Goal: Information Seeking & Learning: Learn about a topic

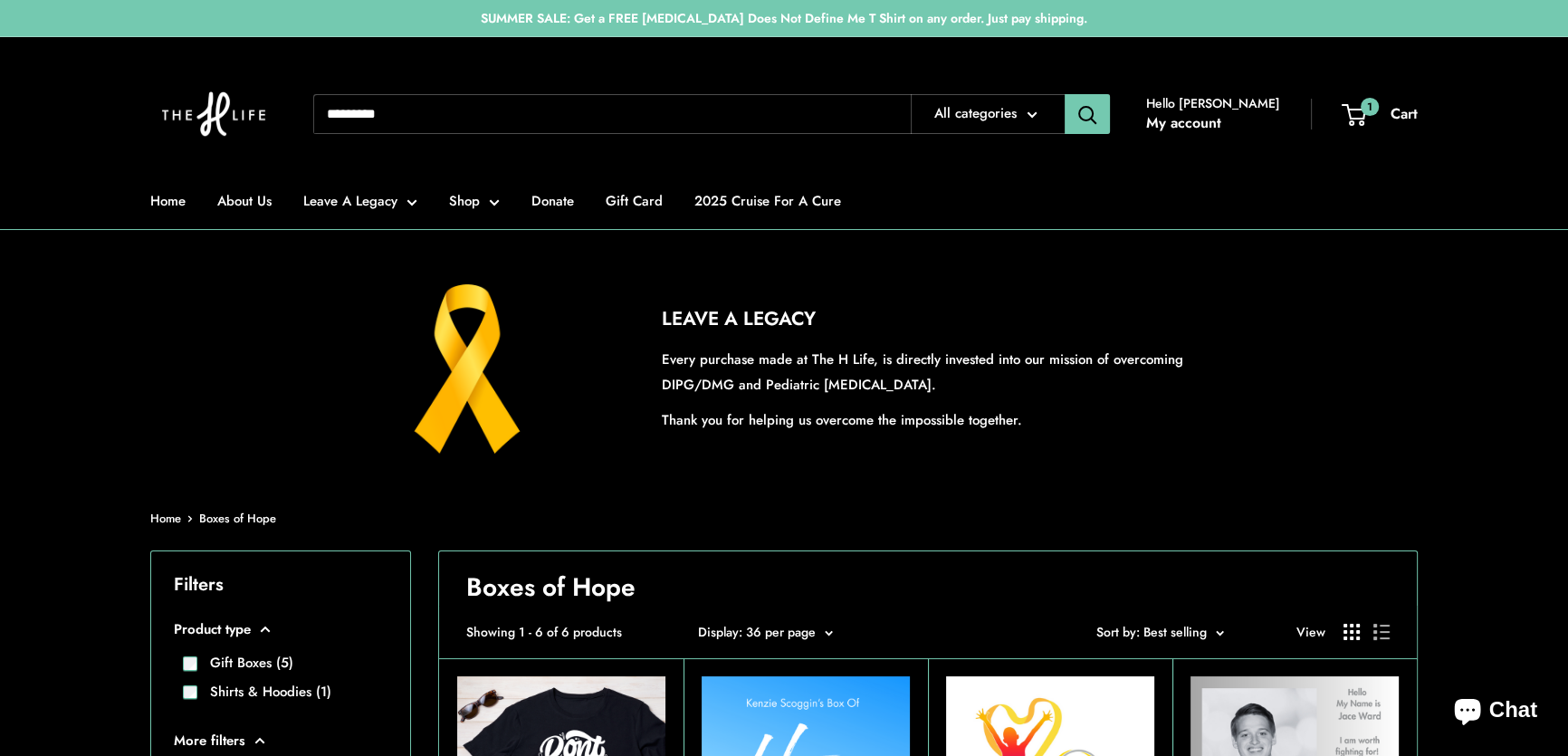
click at [1153, 627] on span "Sort by: Best selling" at bounding box center [1151, 631] width 111 height 18
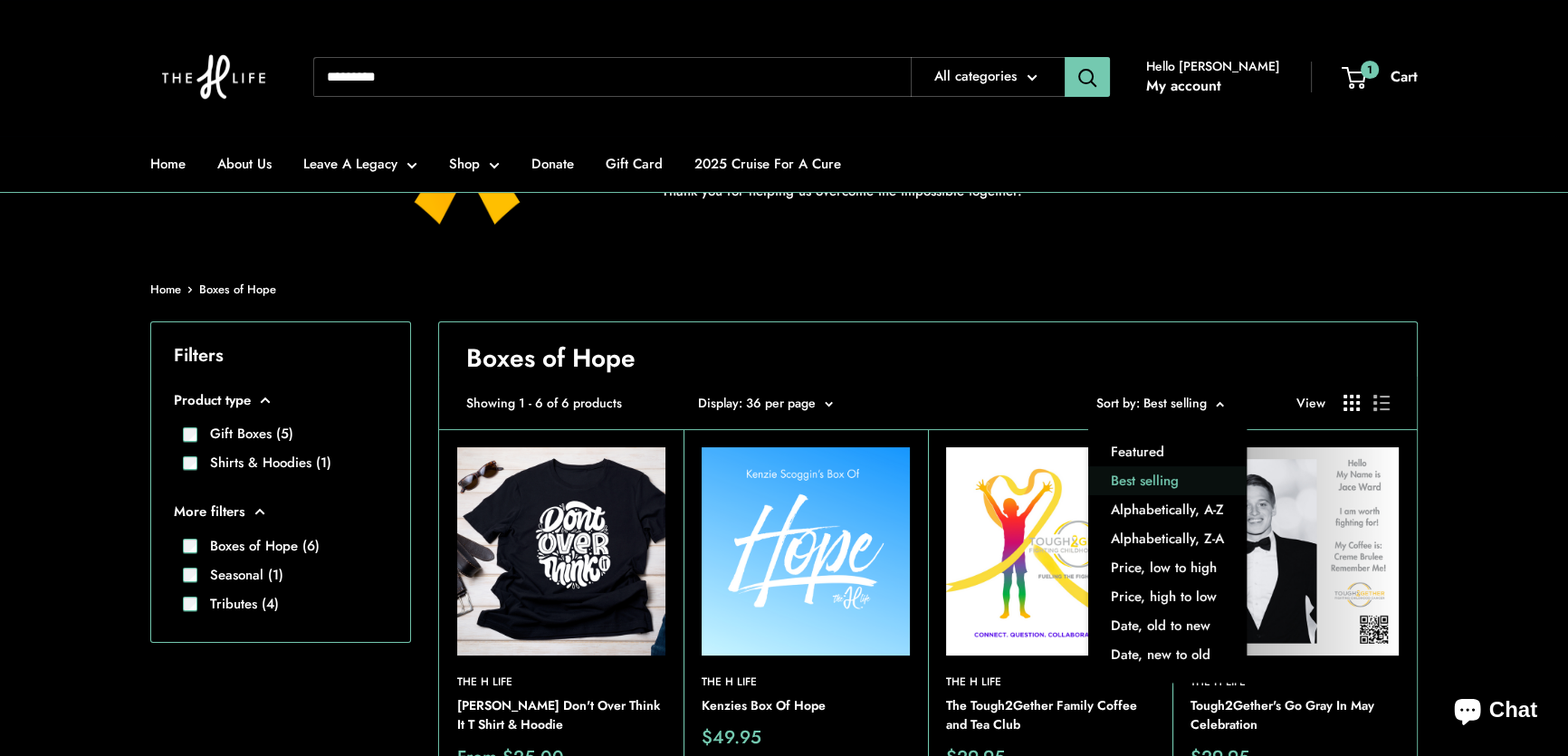
scroll to position [246, 0]
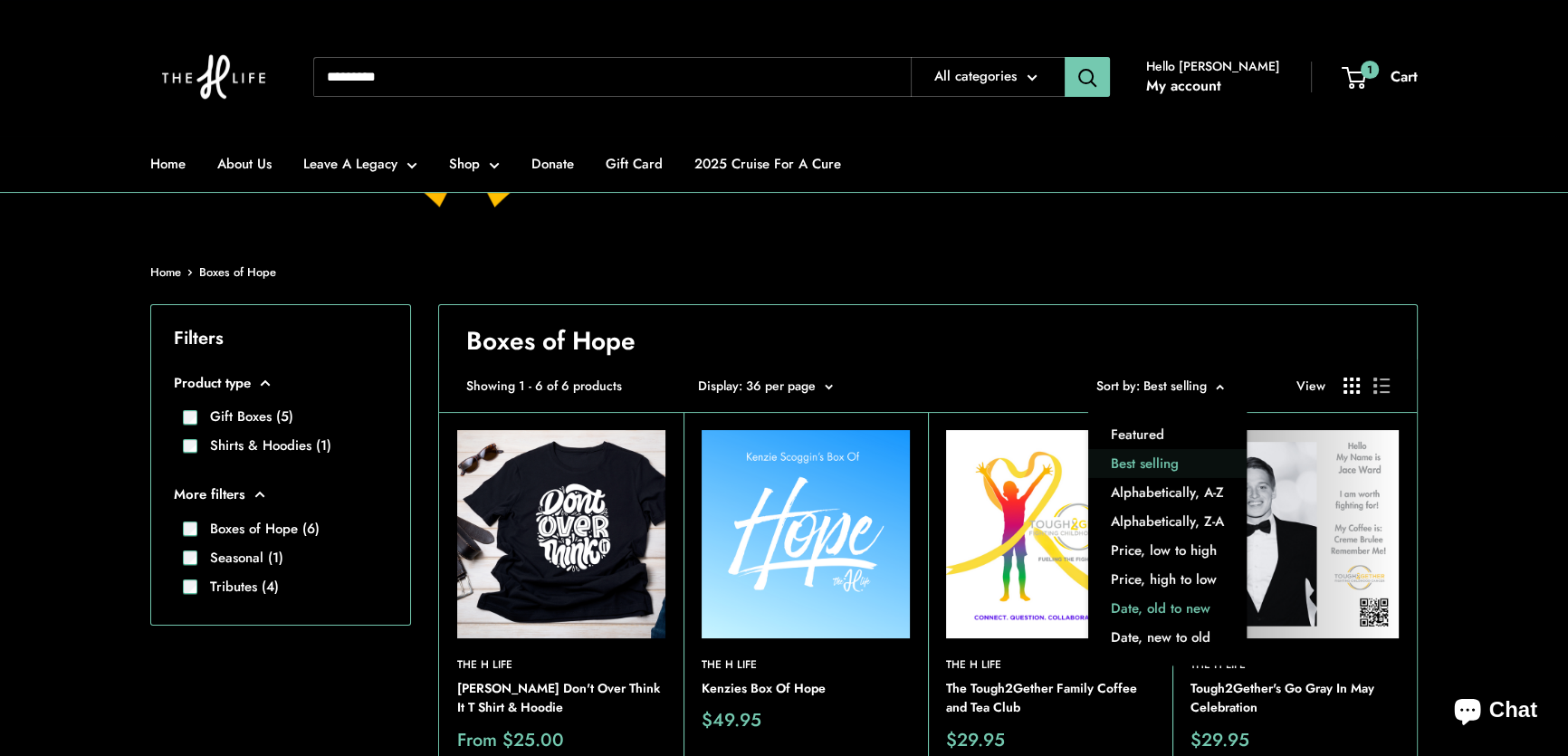
click at [1153, 608] on button "Date, old to new" at bounding box center [1168, 609] width 158 height 29
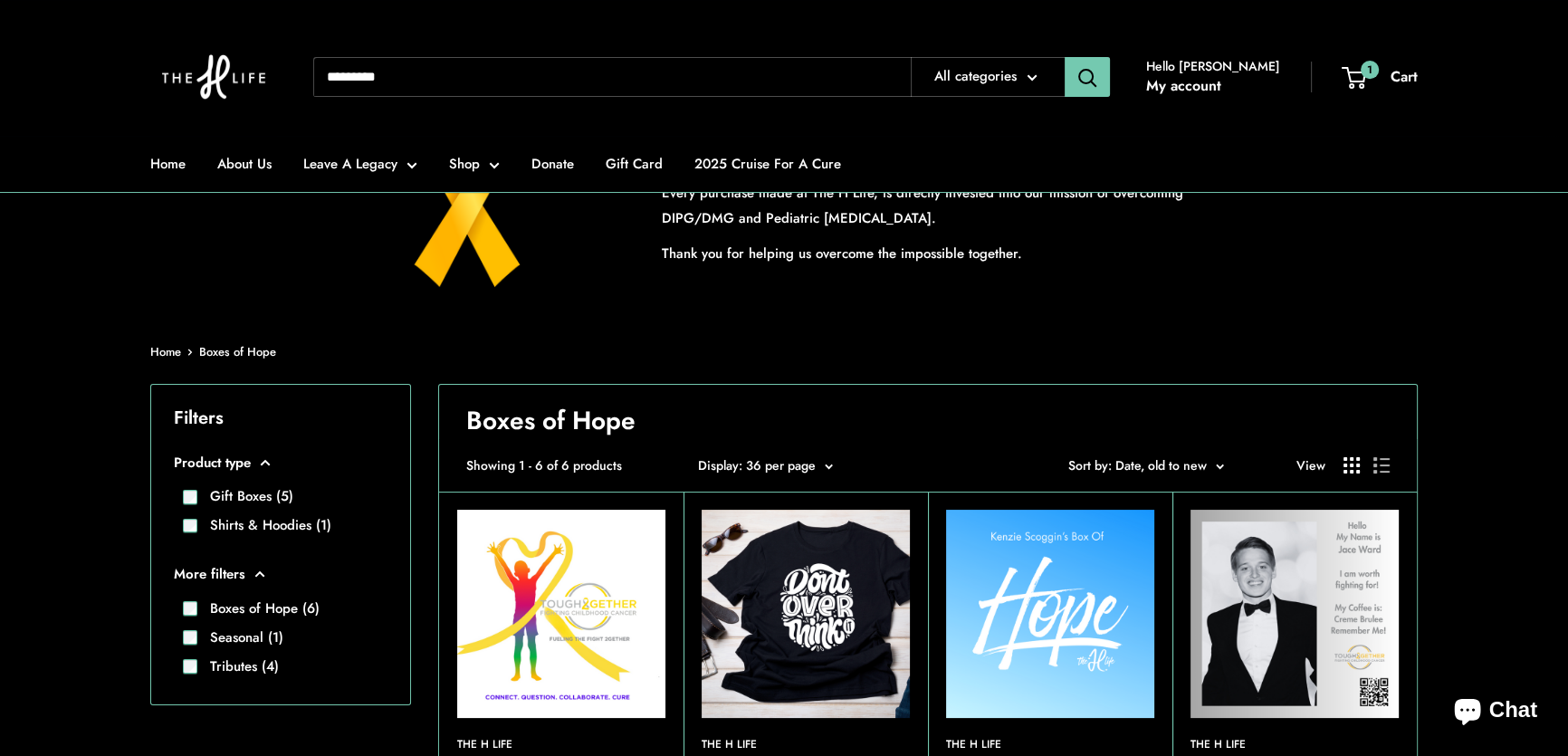
scroll to position [164, 0]
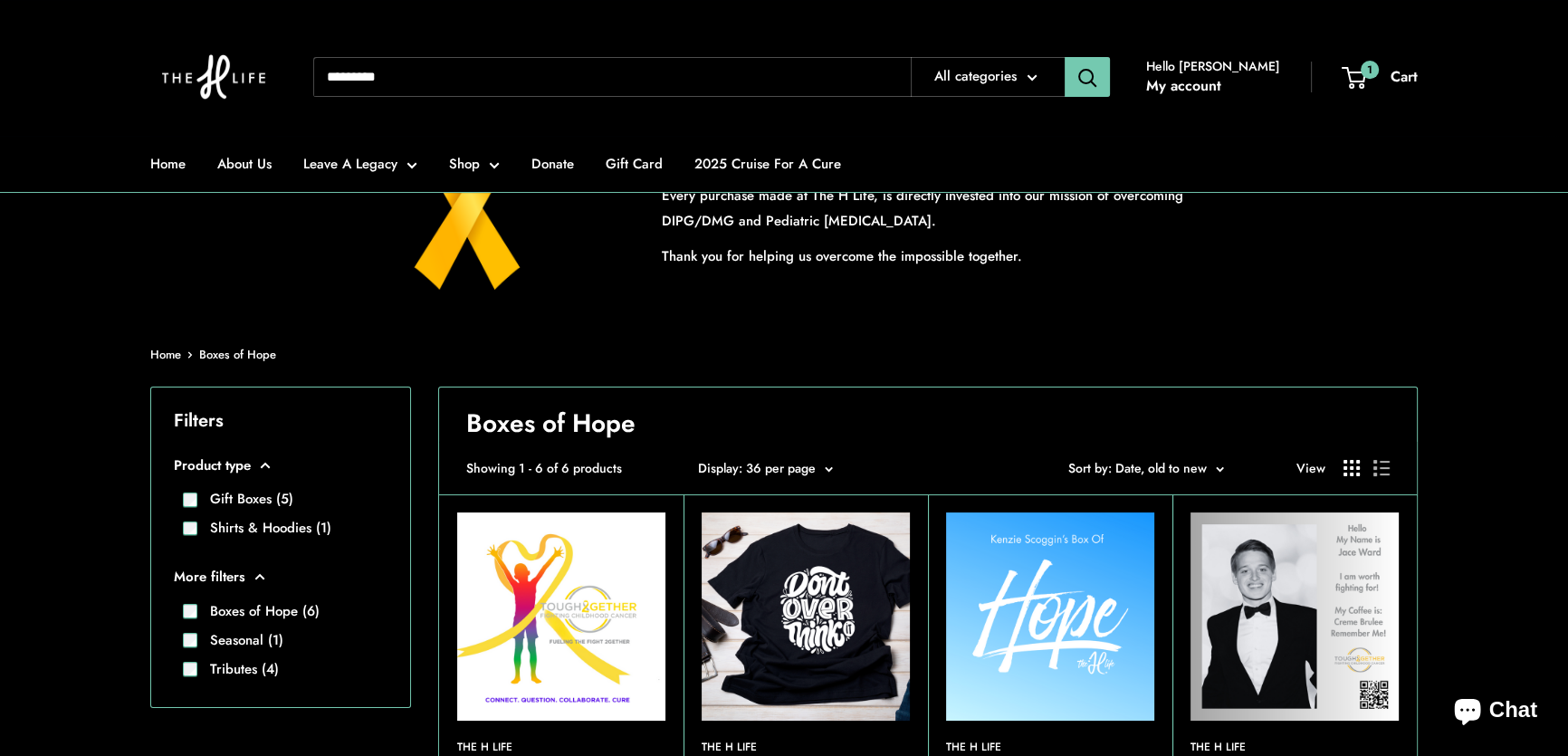
click at [1183, 471] on span "Sort by: Date, old to new" at bounding box center [1137, 468] width 138 height 18
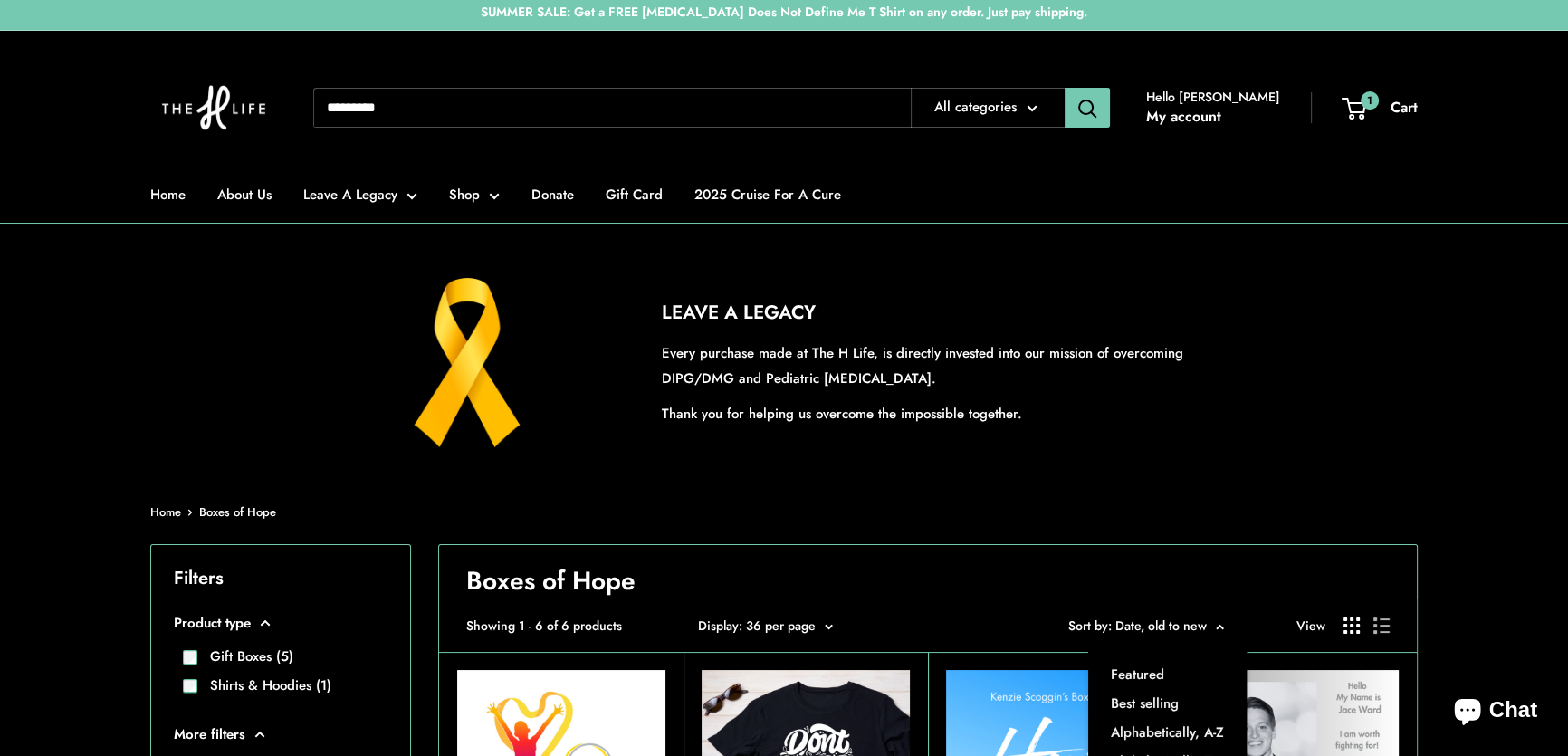
scroll to position [0, 0]
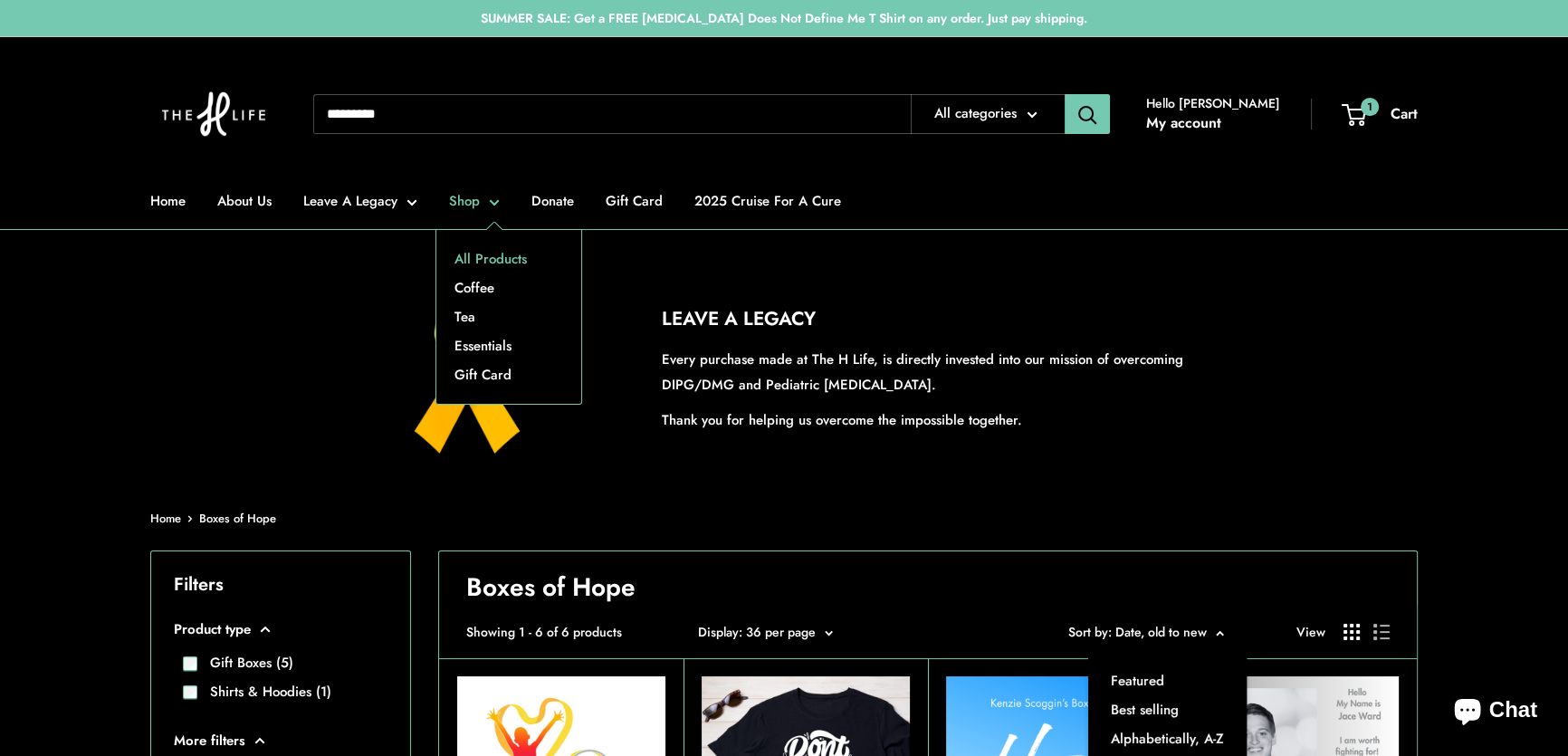
click at [489, 260] on link "All Products" at bounding box center [509, 258] width 145 height 29
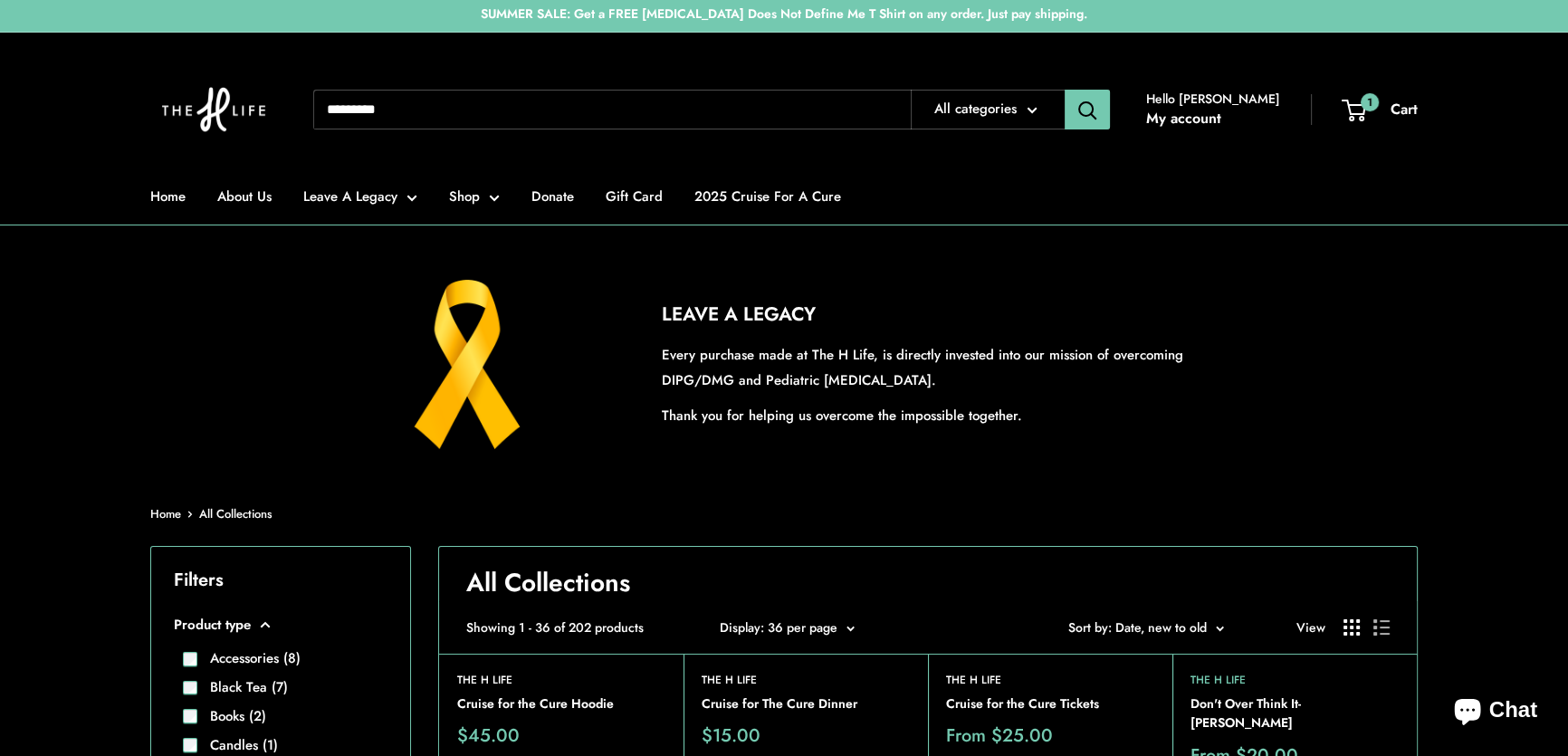
scroll to position [246, 0]
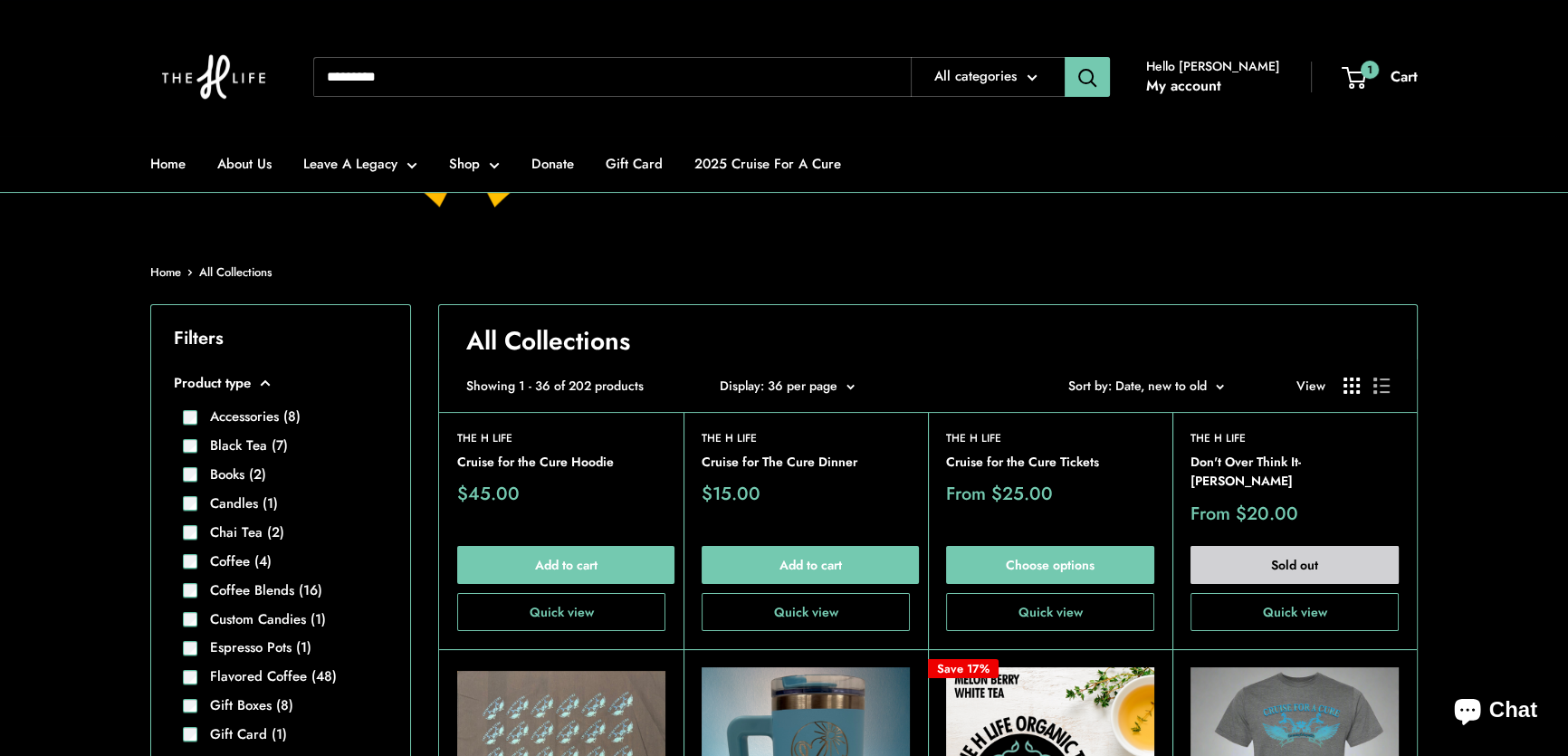
click at [1196, 381] on span "Sort by: Date, new to old" at bounding box center [1137, 385] width 138 height 18
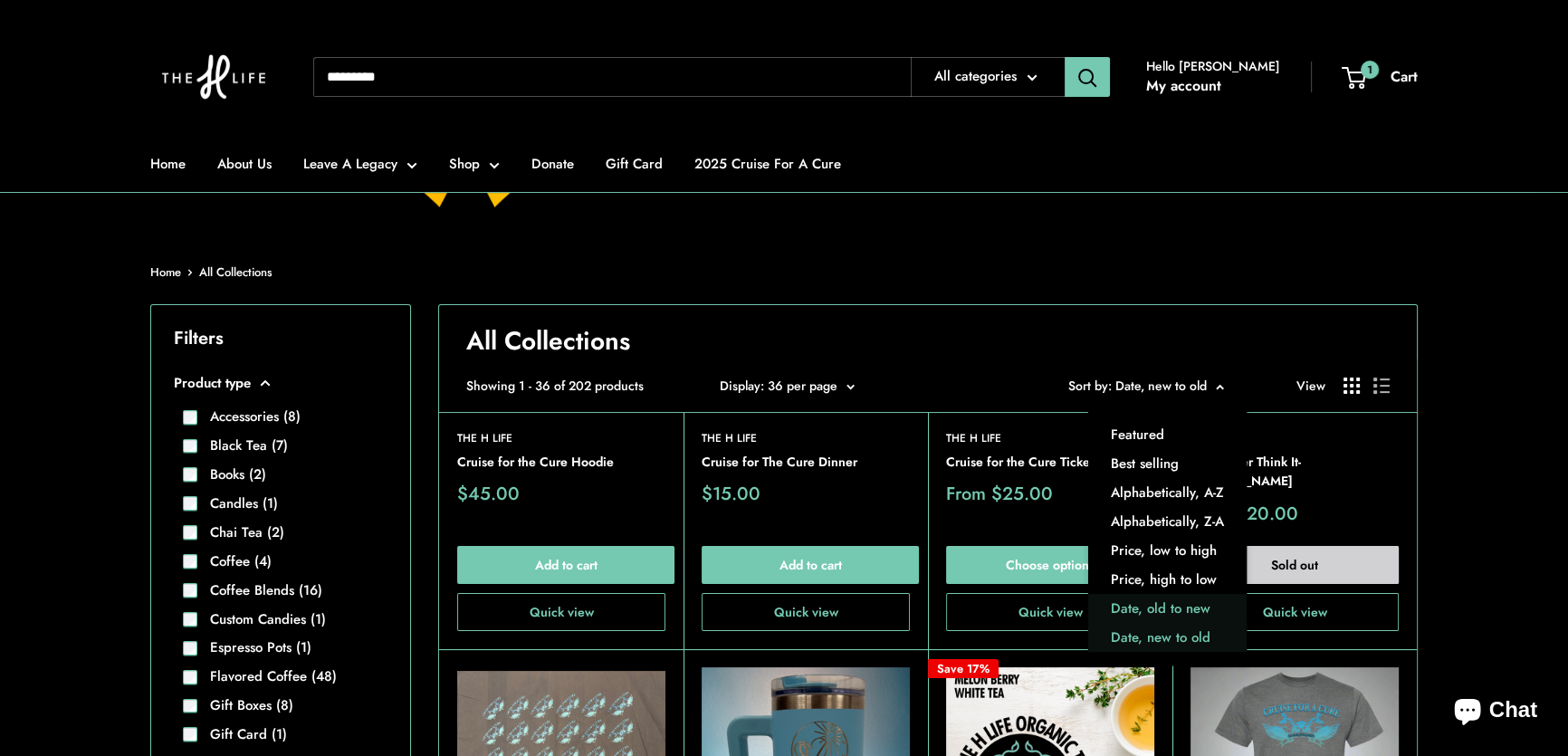
click at [1171, 608] on button "Date, old to new" at bounding box center [1168, 609] width 158 height 29
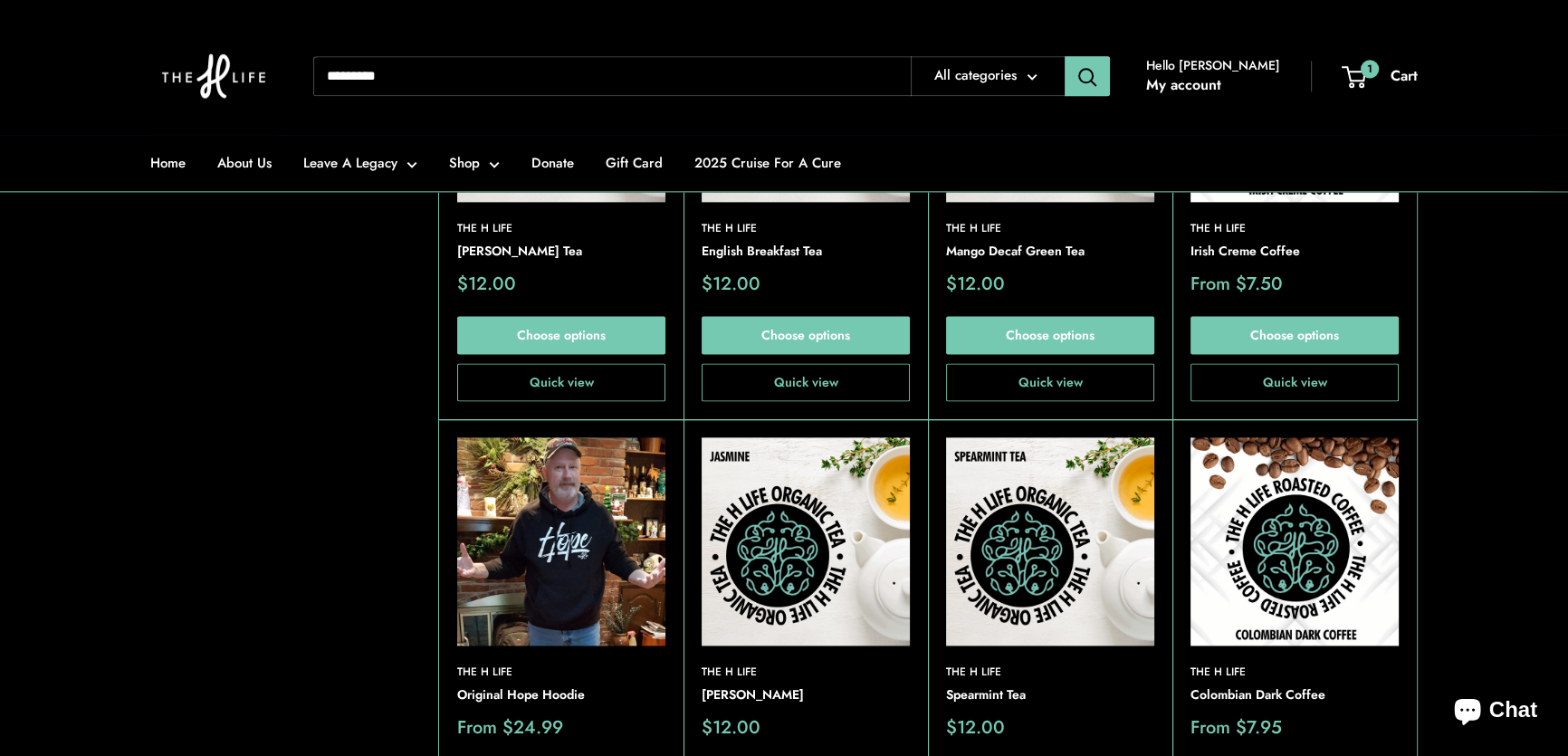
scroll to position [2963, 0]
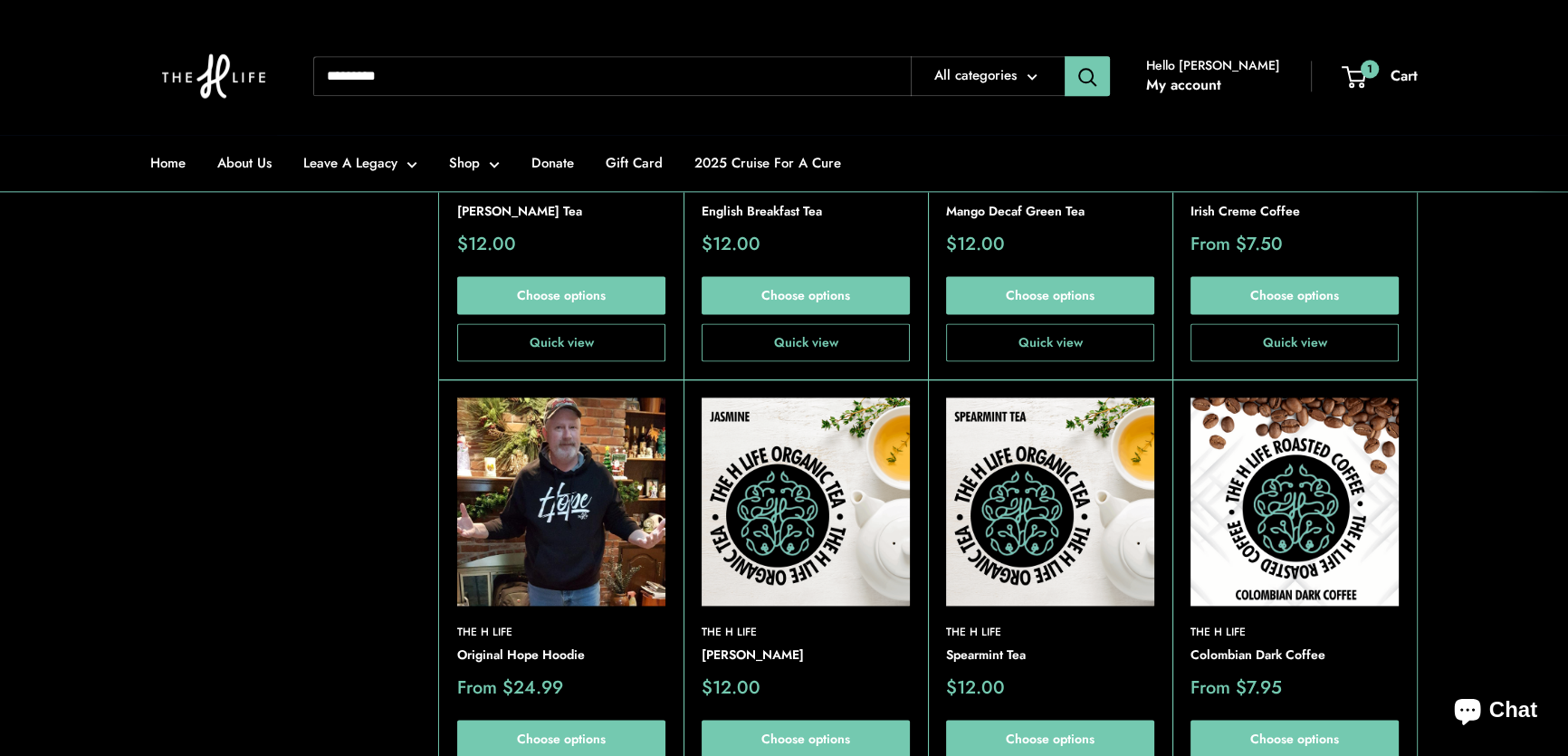
click at [804, 506] on img at bounding box center [805, 501] width 208 height 208
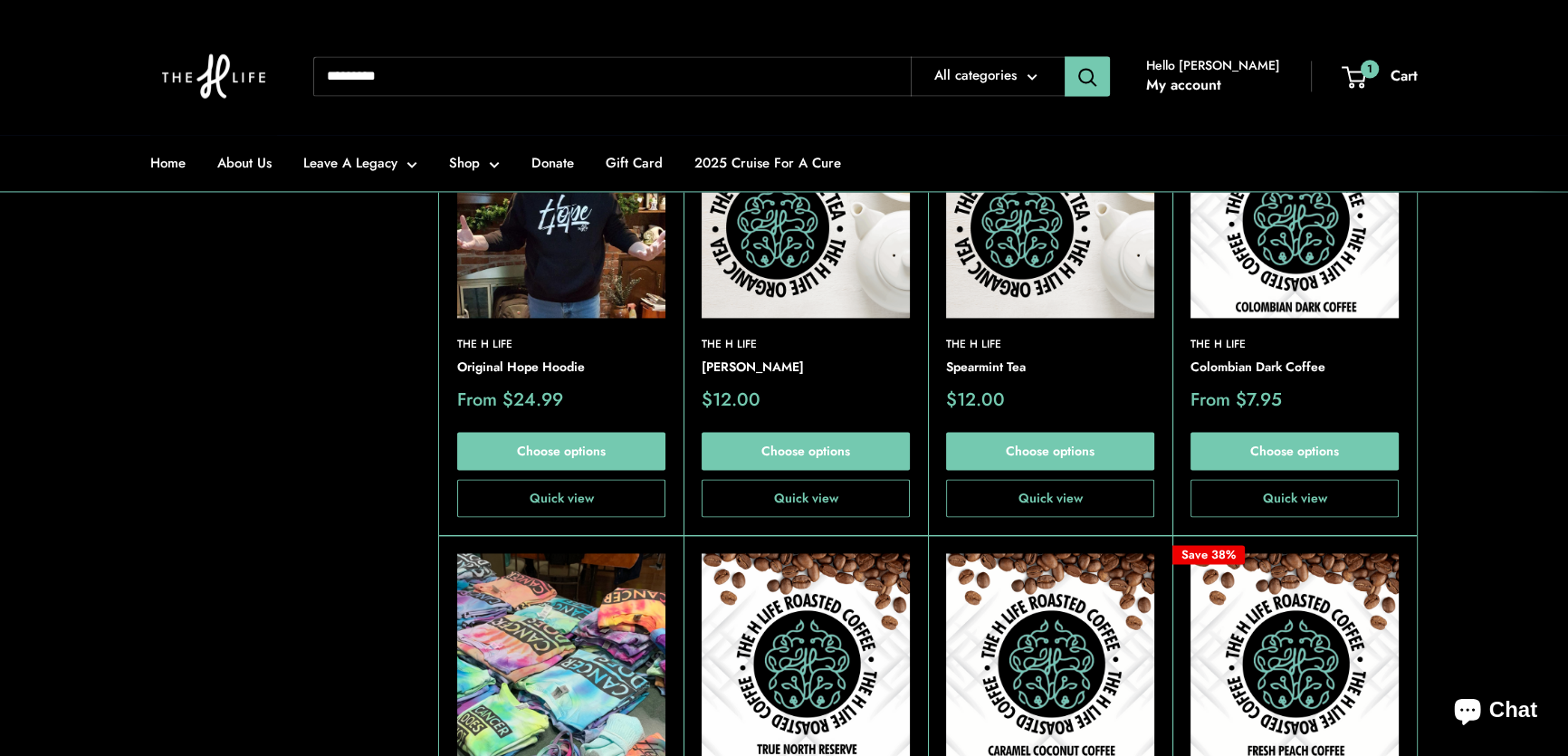
scroll to position [3622, 0]
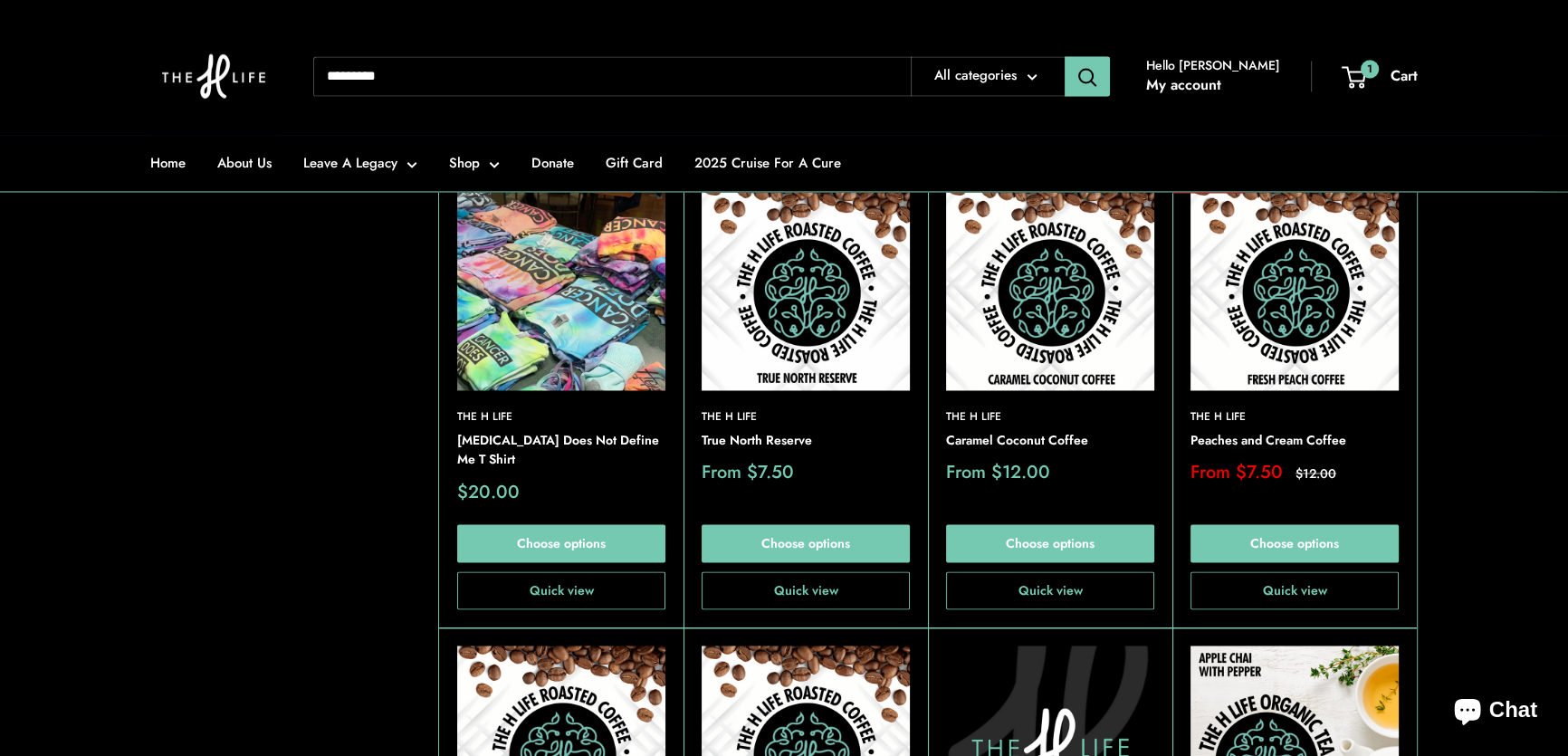
click at [0, 0] on img at bounding box center [0, 0] width 0 height 0
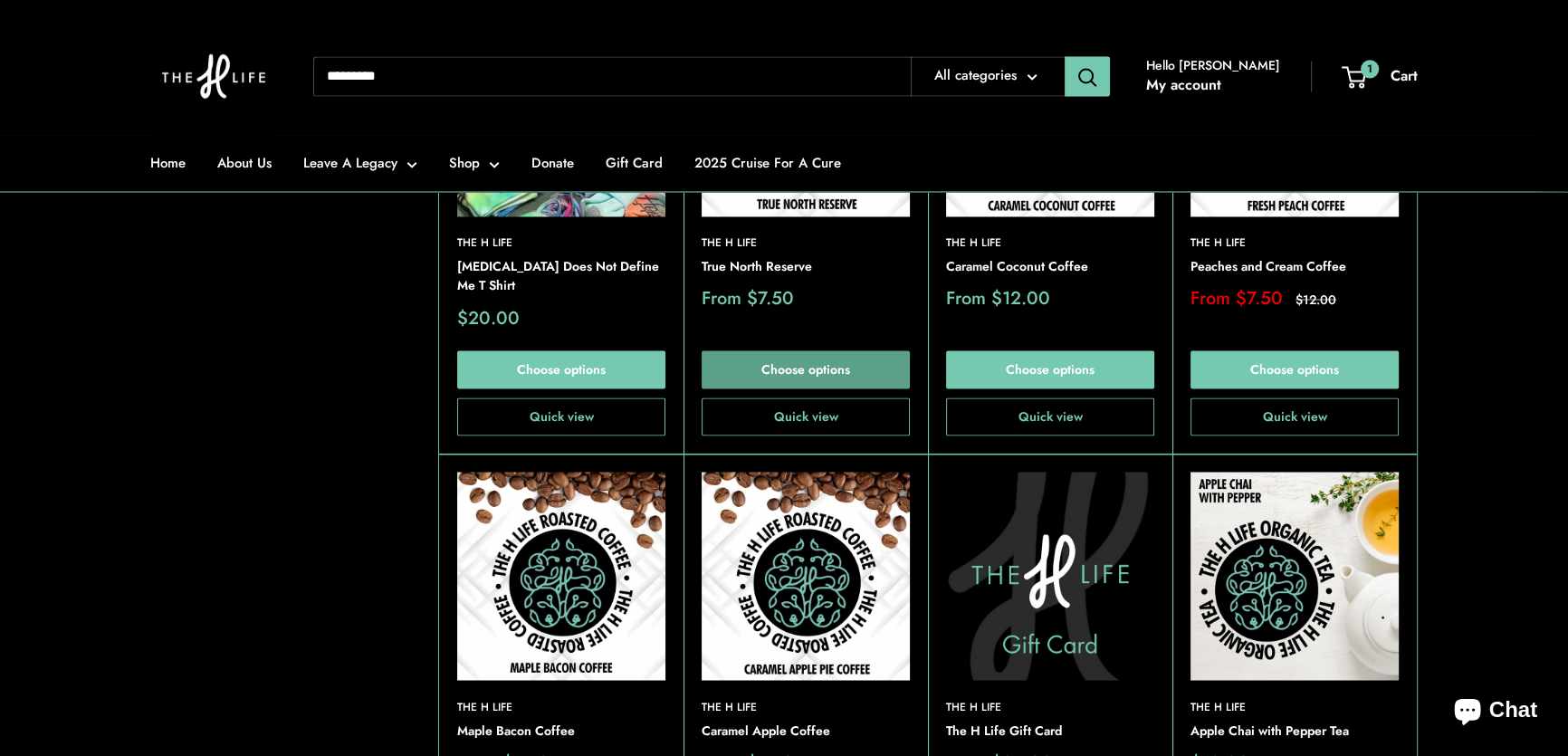
scroll to position [4033, 0]
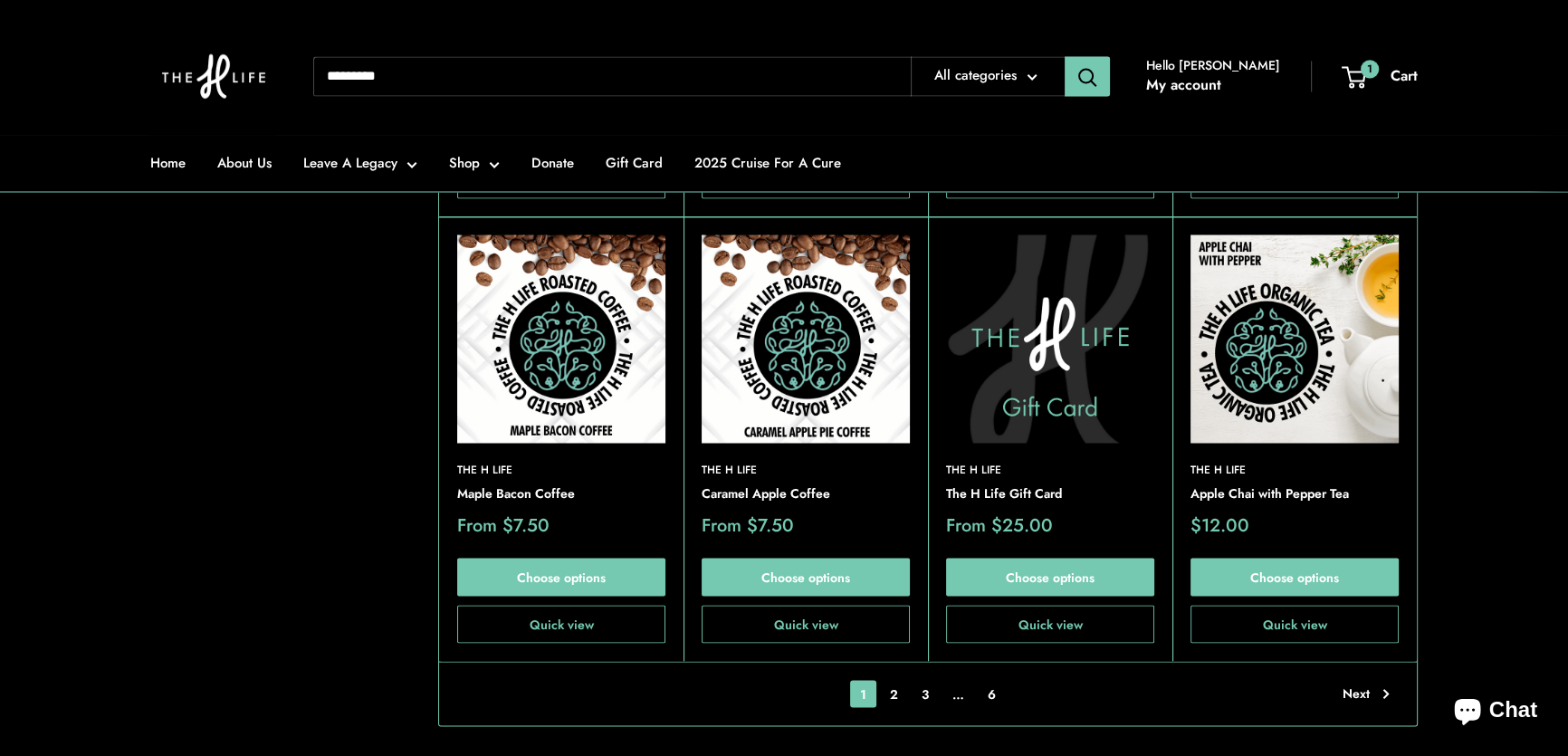
click at [771, 290] on img at bounding box center [805, 338] width 208 height 208
click at [1286, 302] on img at bounding box center [1294, 338] width 208 height 208
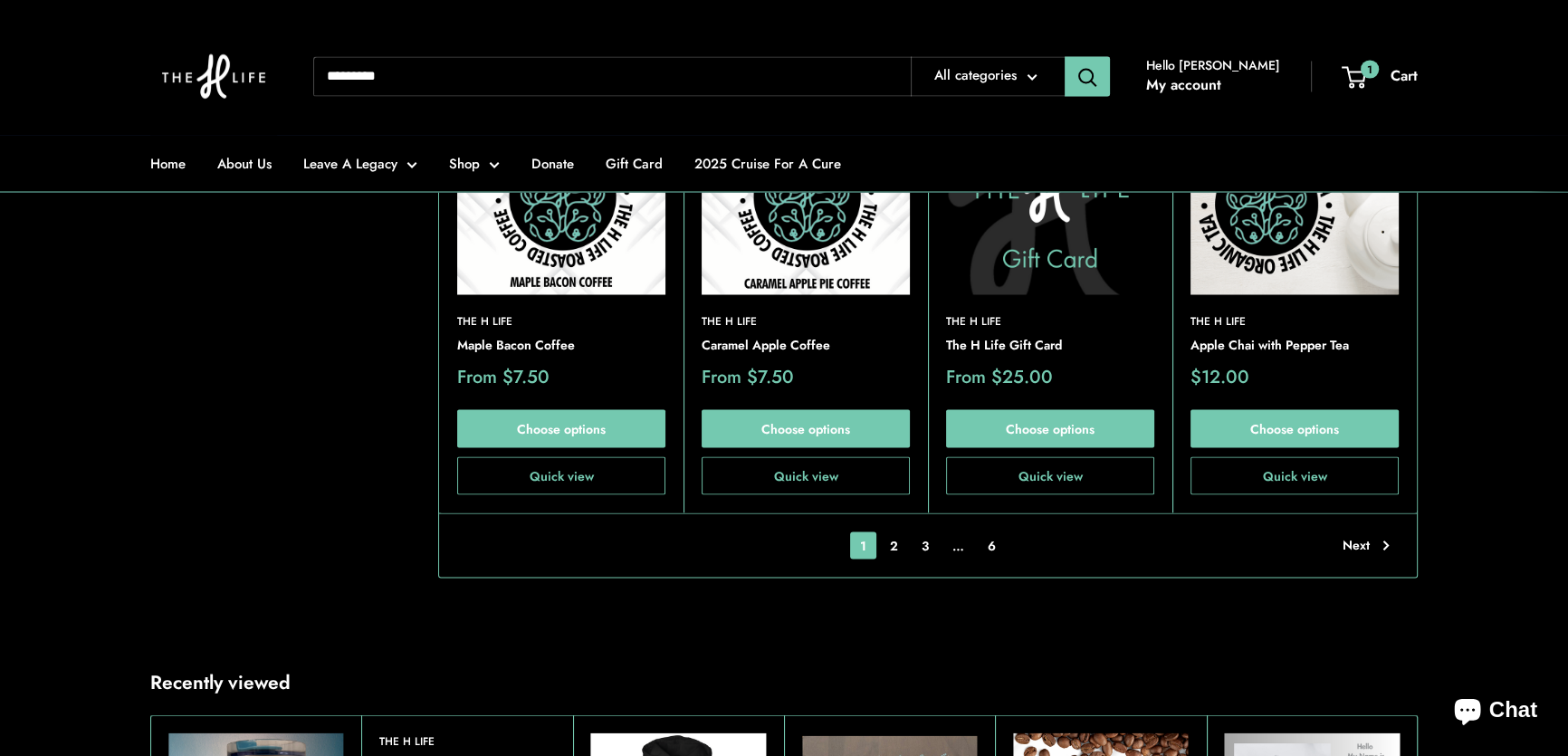
scroll to position [4362, 0]
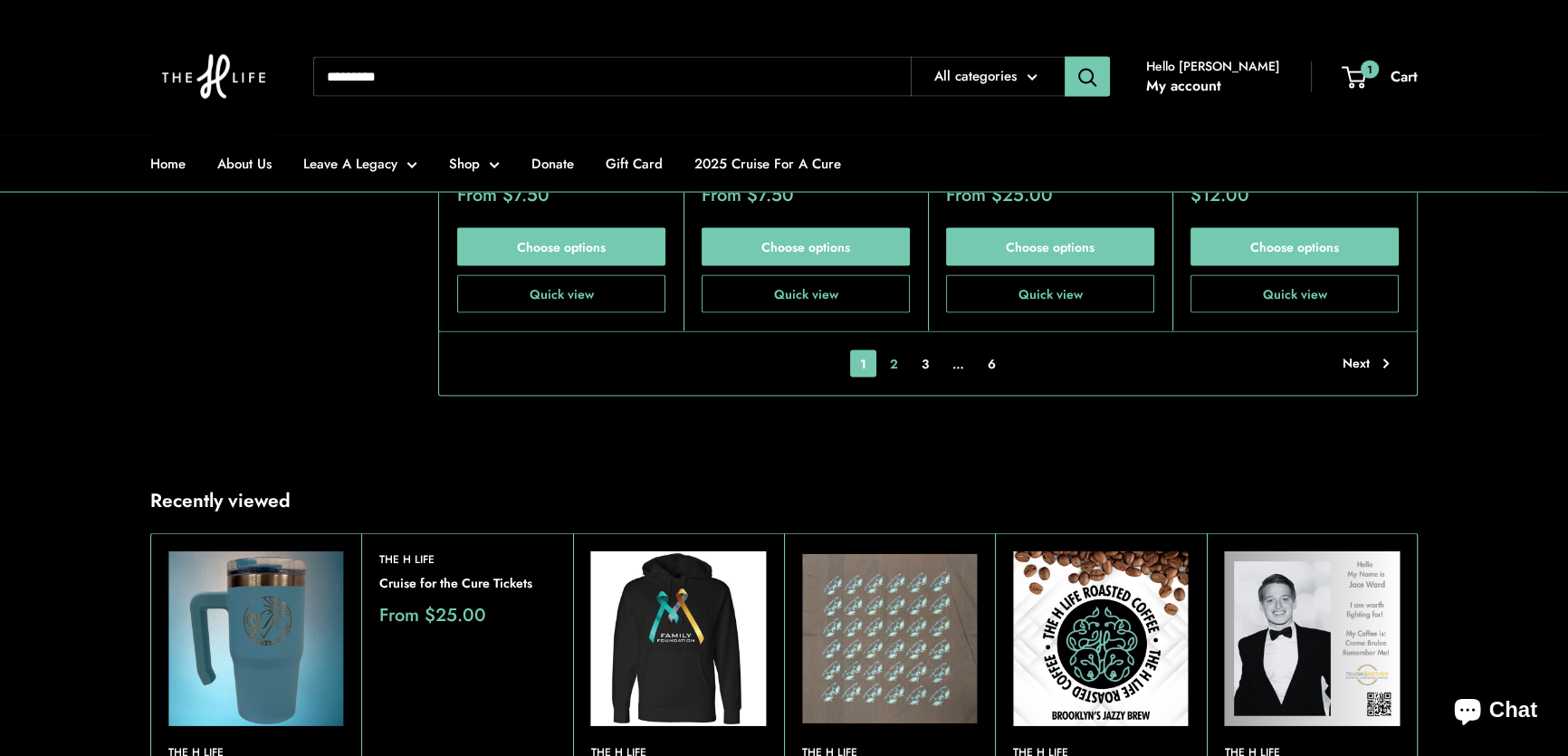
click at [899, 351] on link "2" at bounding box center [893, 364] width 28 height 27
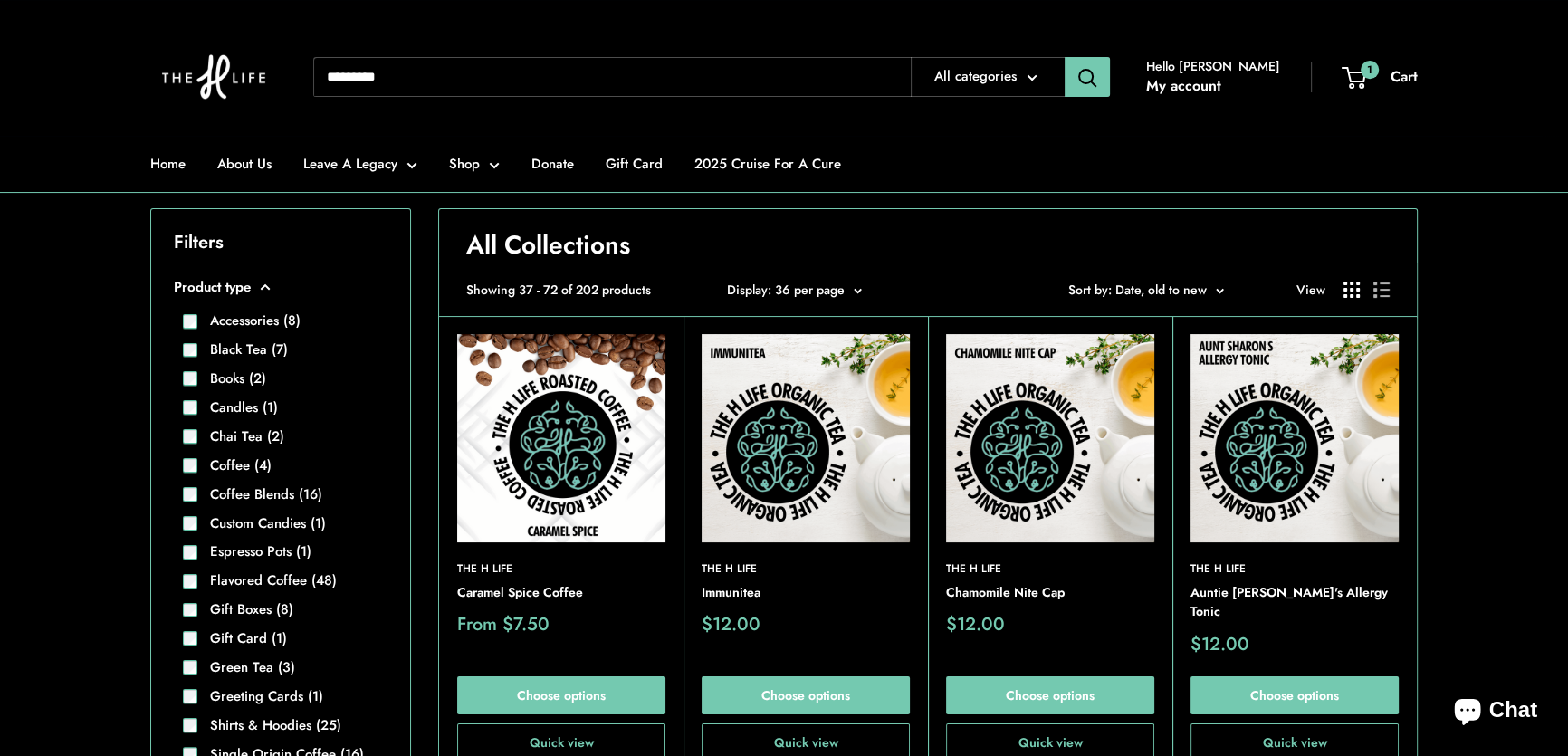
scroll to position [335, 0]
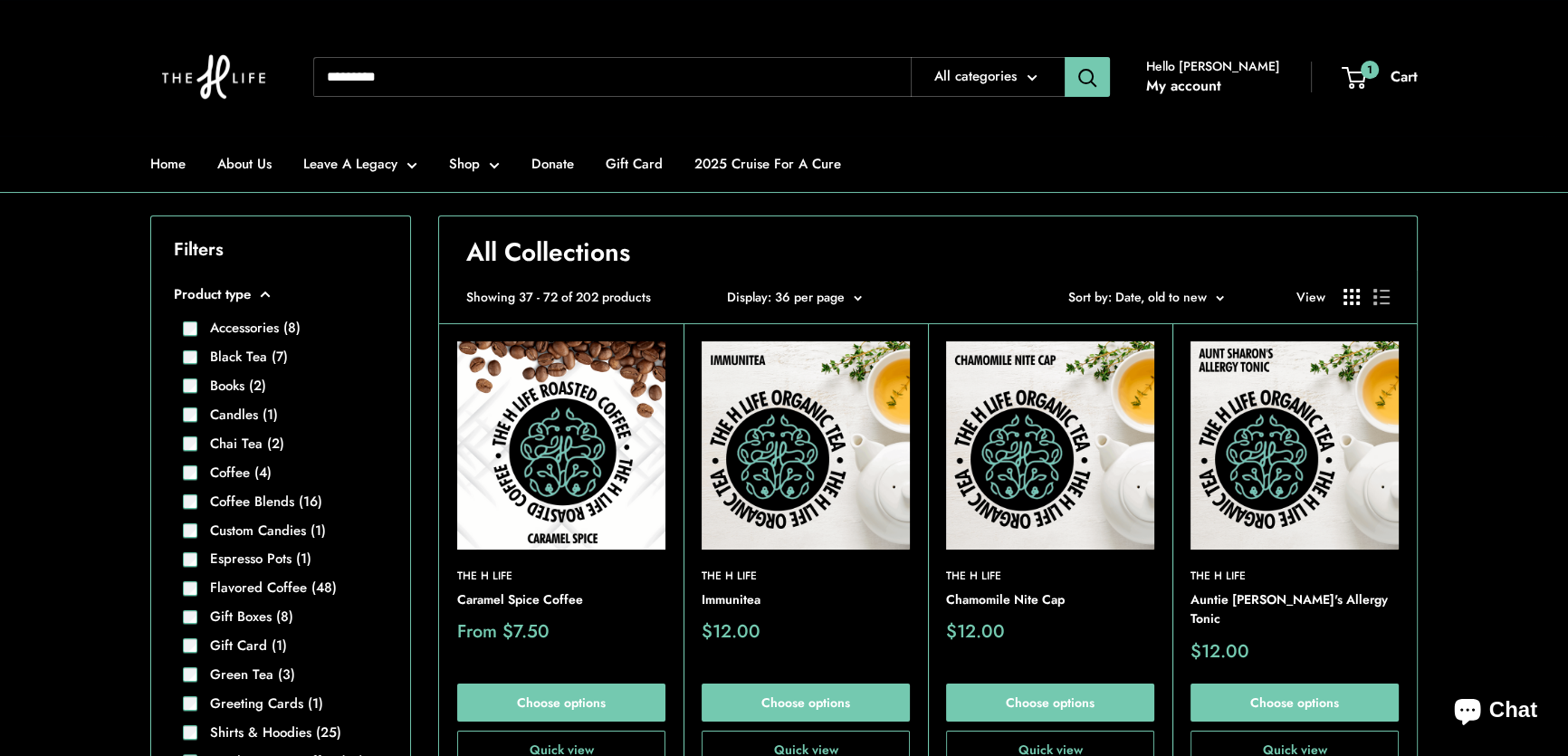
click at [558, 469] on img at bounding box center [561, 445] width 208 height 208
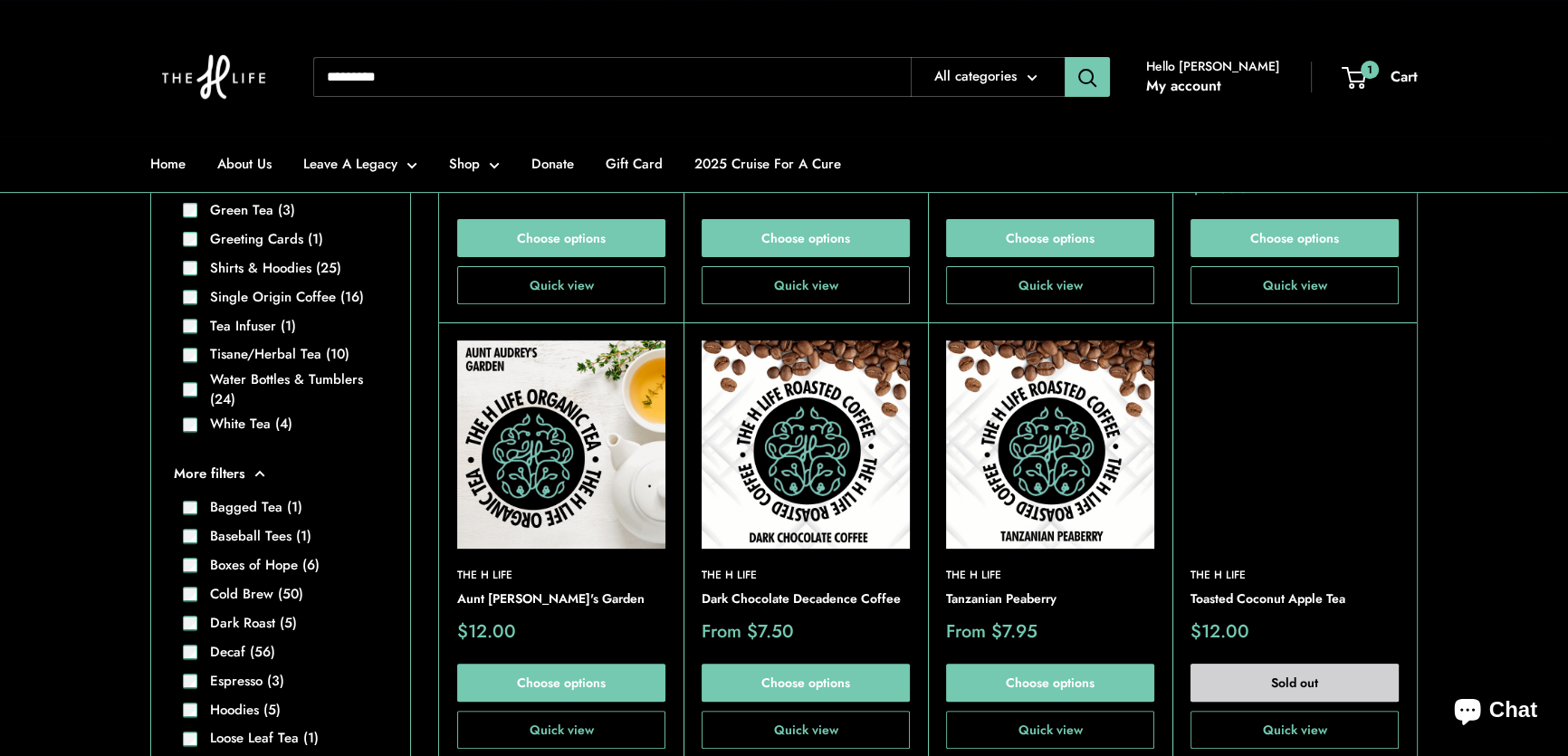
scroll to position [828, 0]
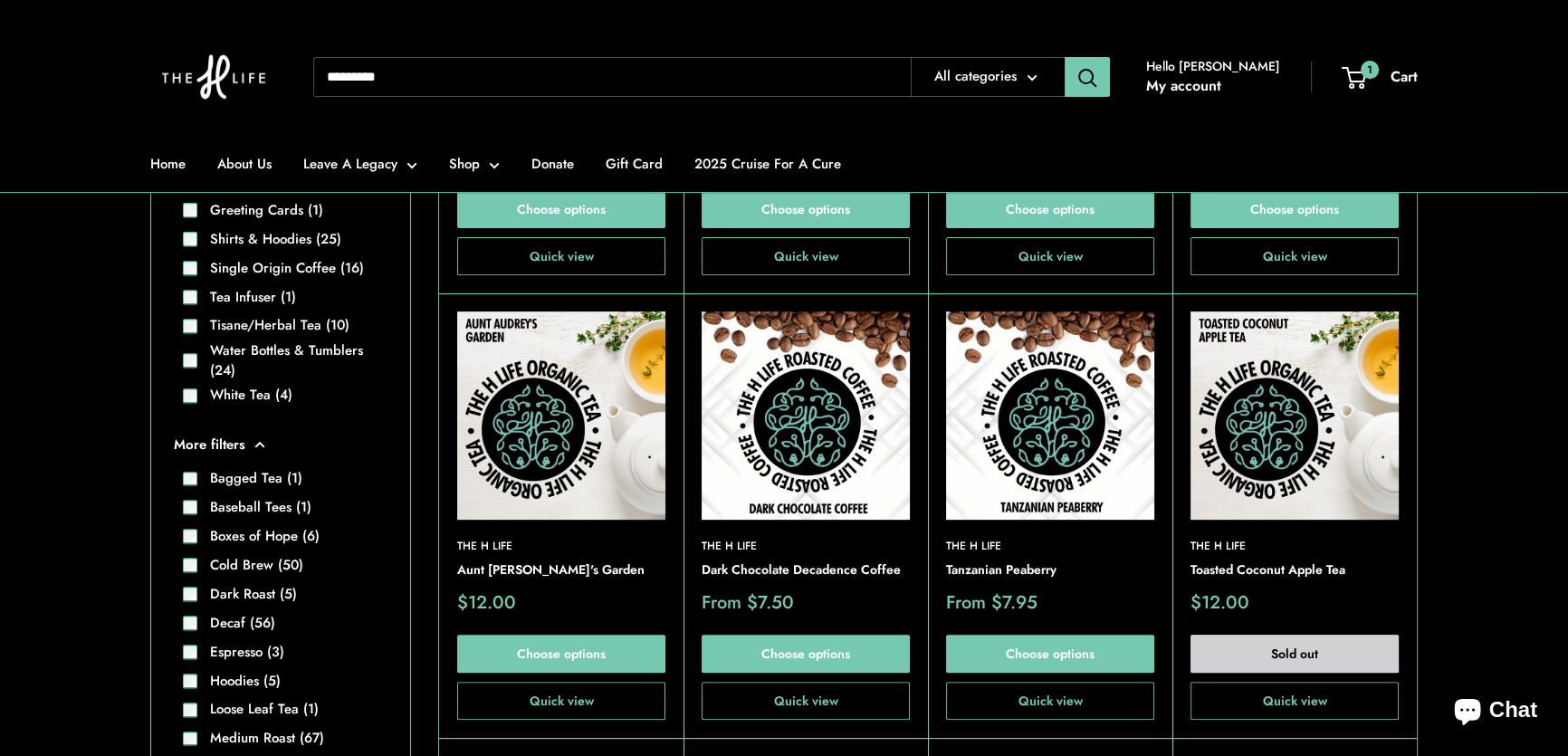
click at [0, 0] on img at bounding box center [0, 0] width 0 height 0
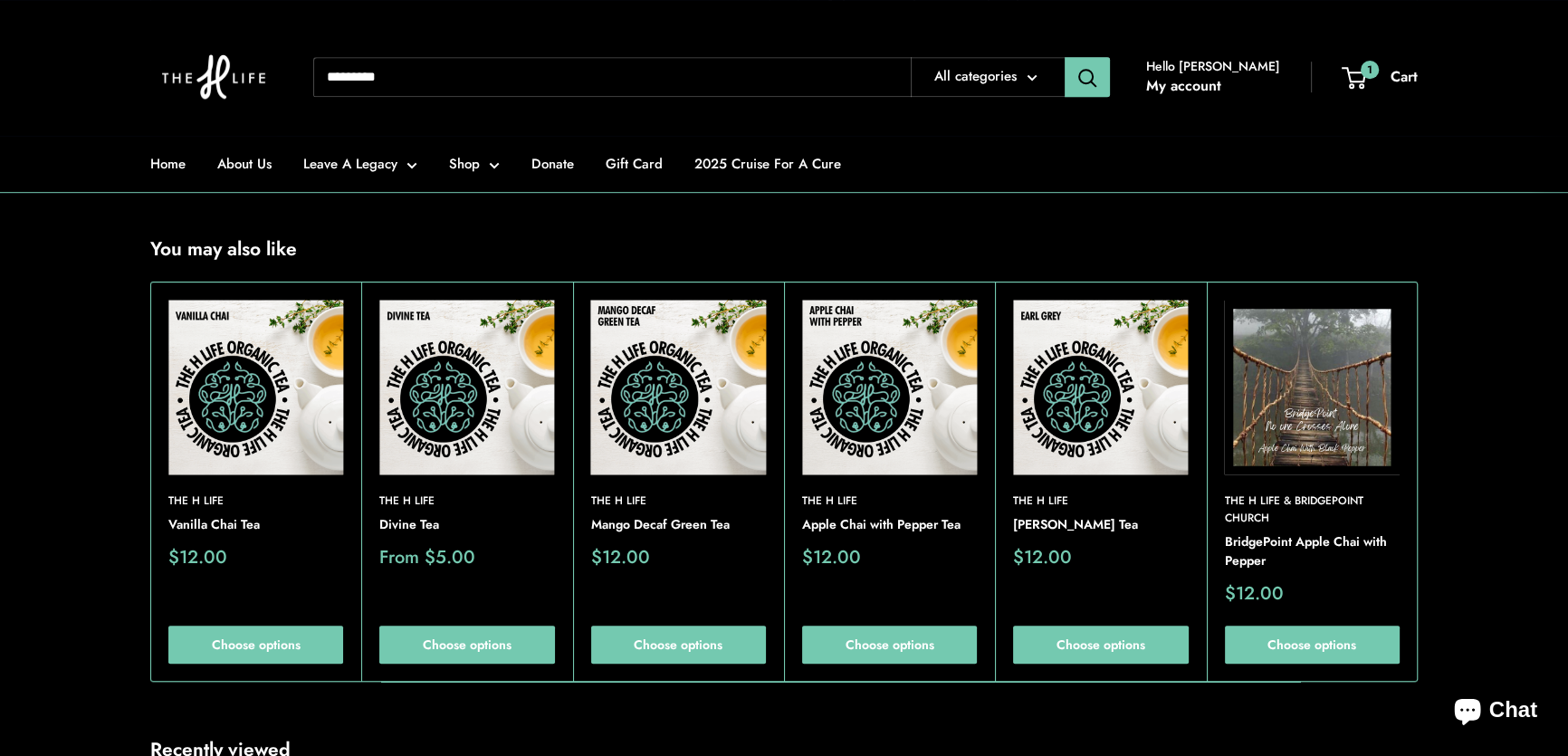
scroll to position [1234, 0]
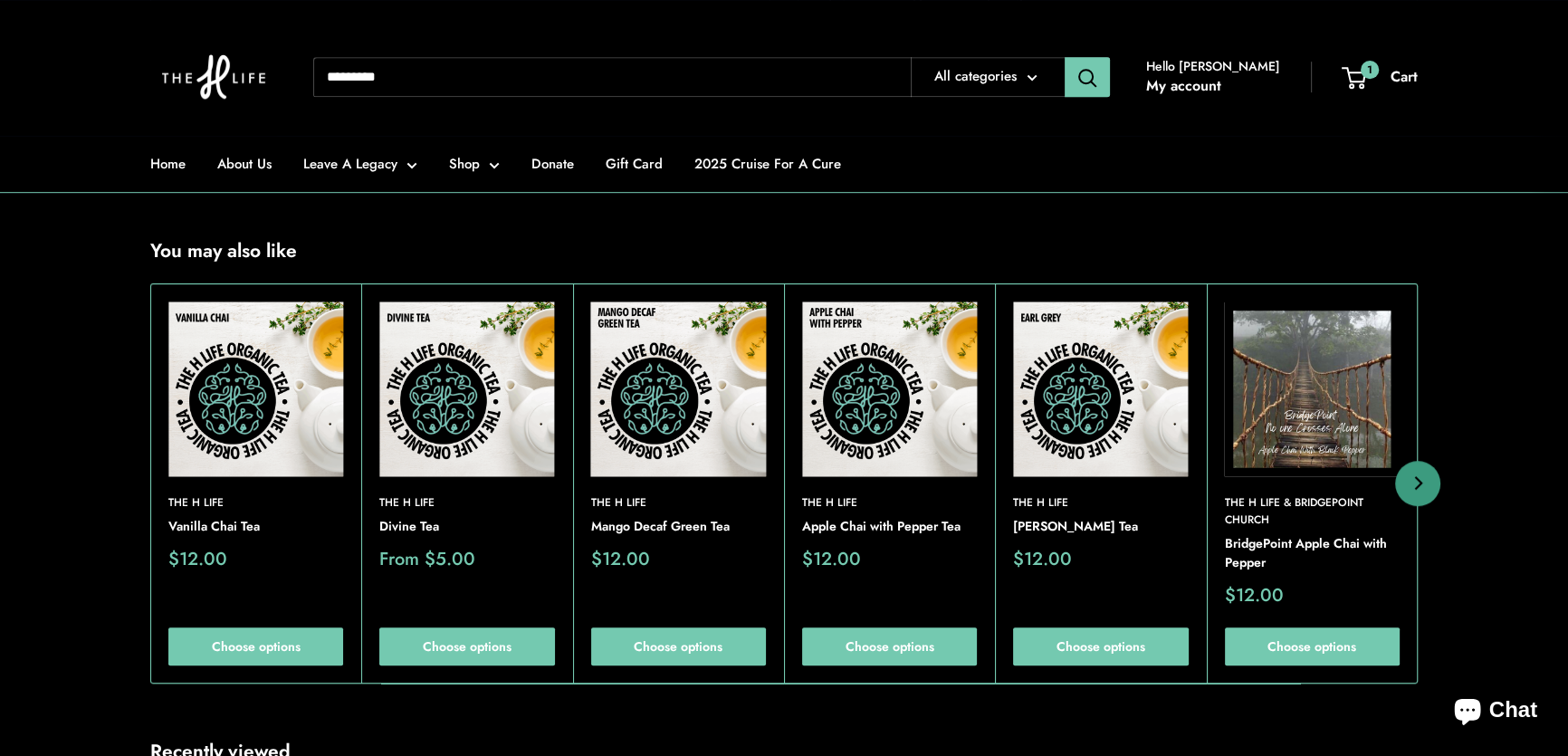
click at [1099, 447] on img at bounding box center [1100, 388] width 174 height 174
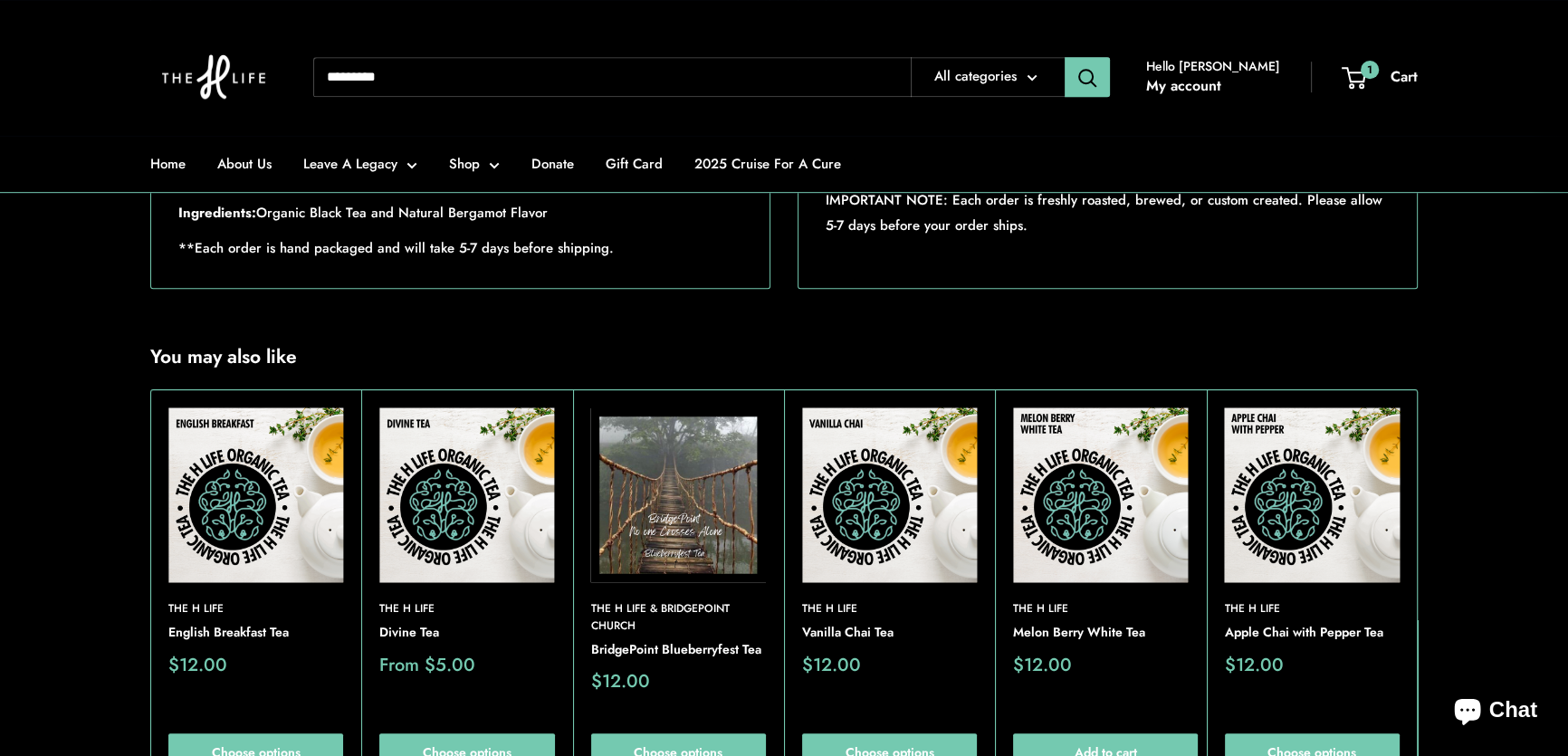
scroll to position [1317, 0]
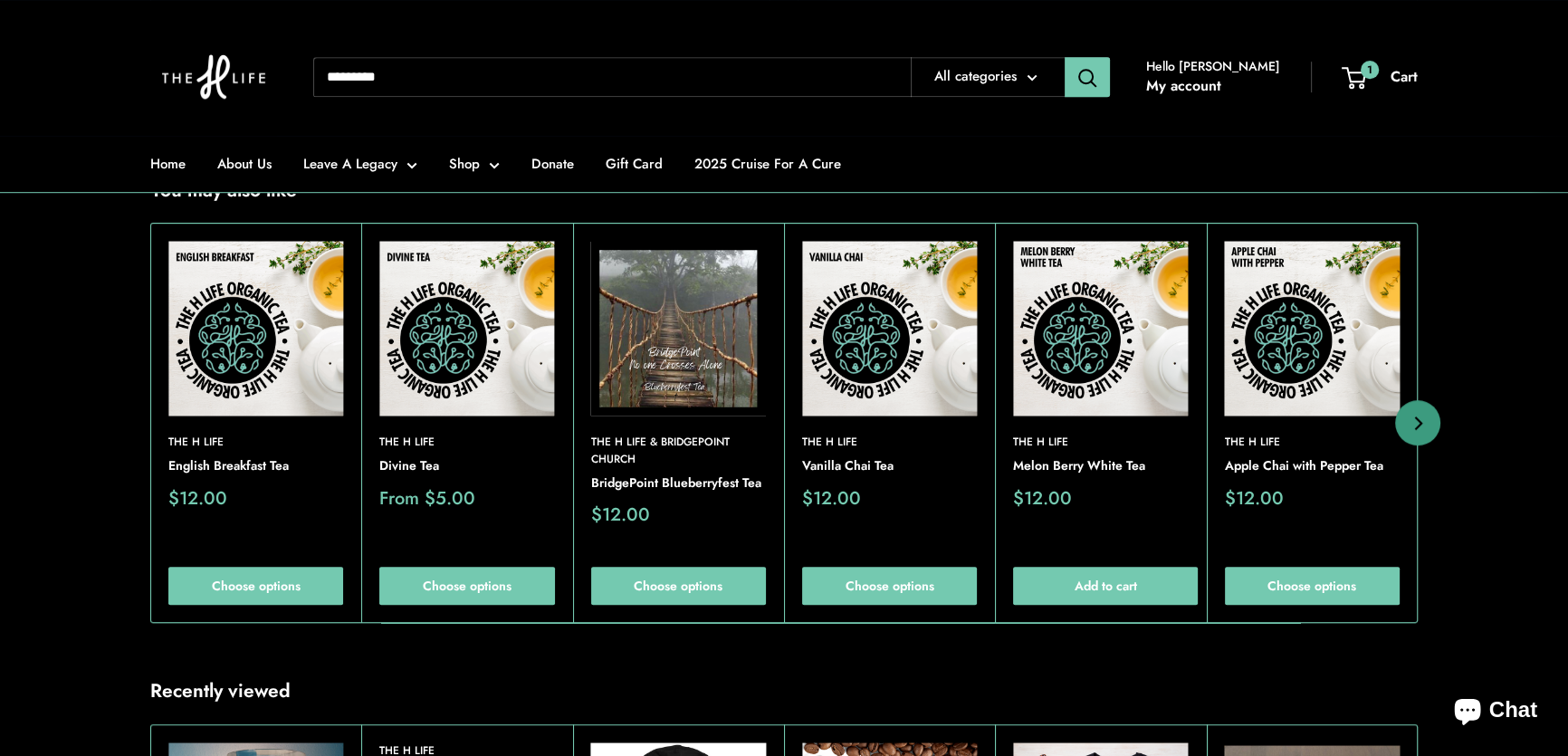
click at [895, 386] on img at bounding box center [888, 328] width 174 height 174
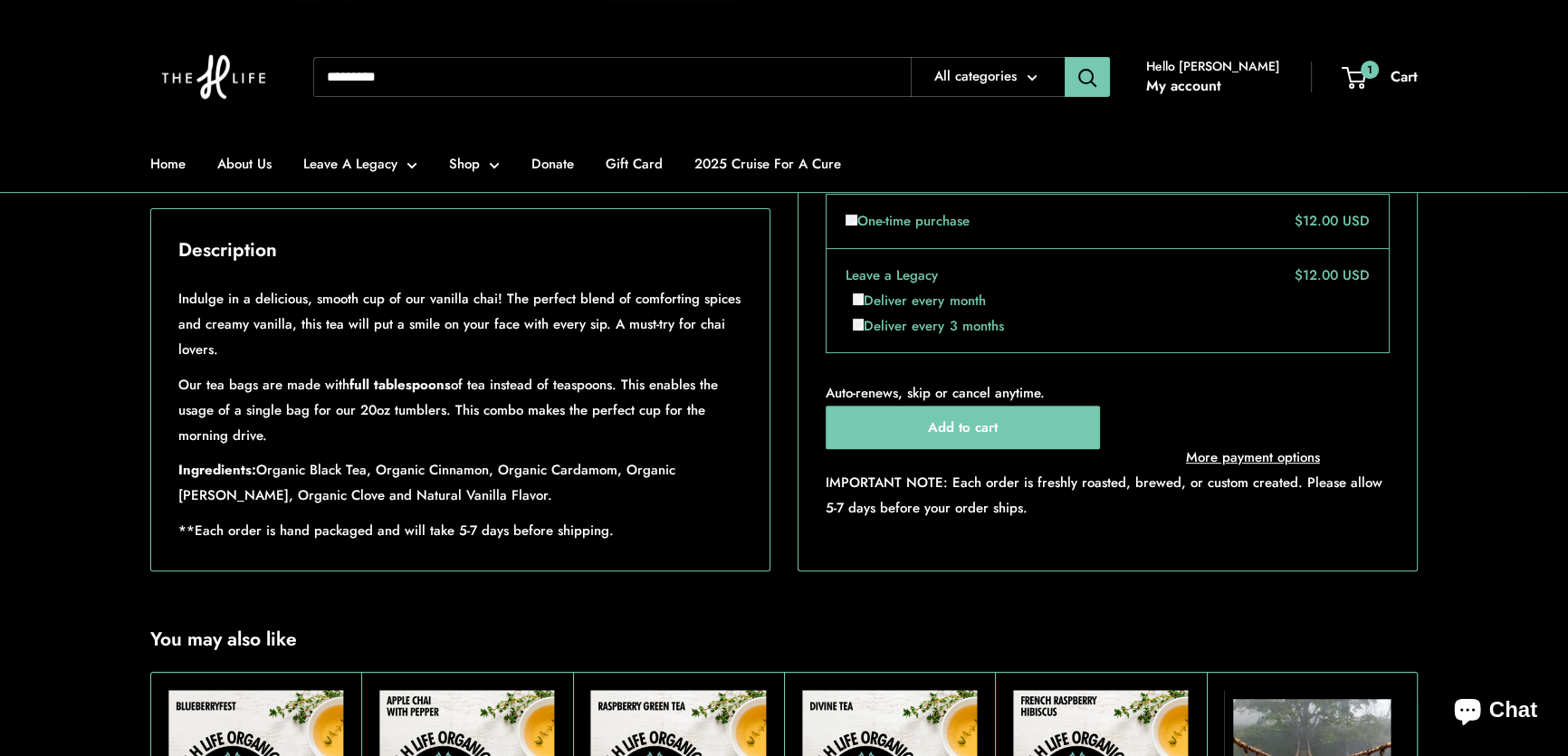
scroll to position [1399, 0]
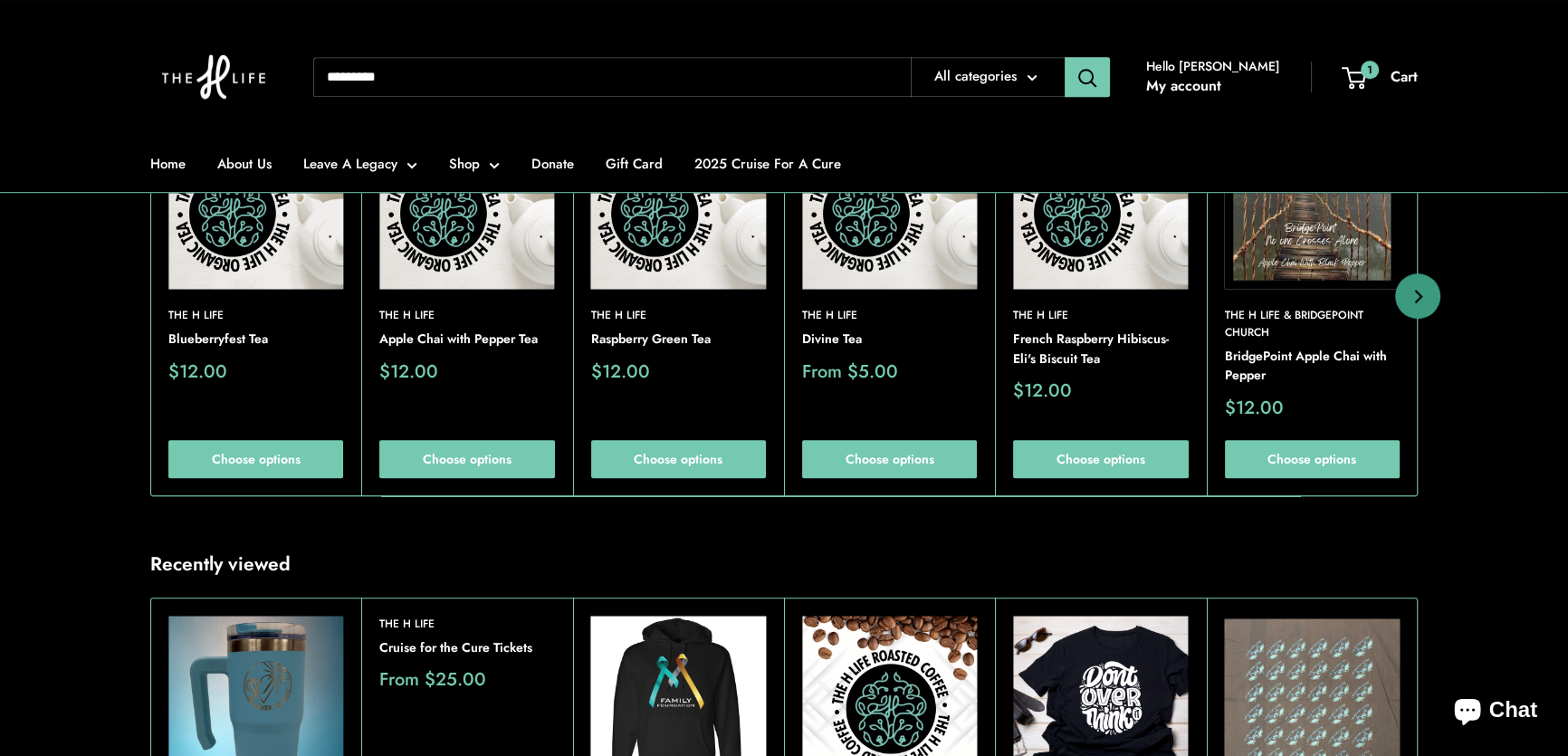
click at [663, 251] on img at bounding box center [678, 201] width 174 height 174
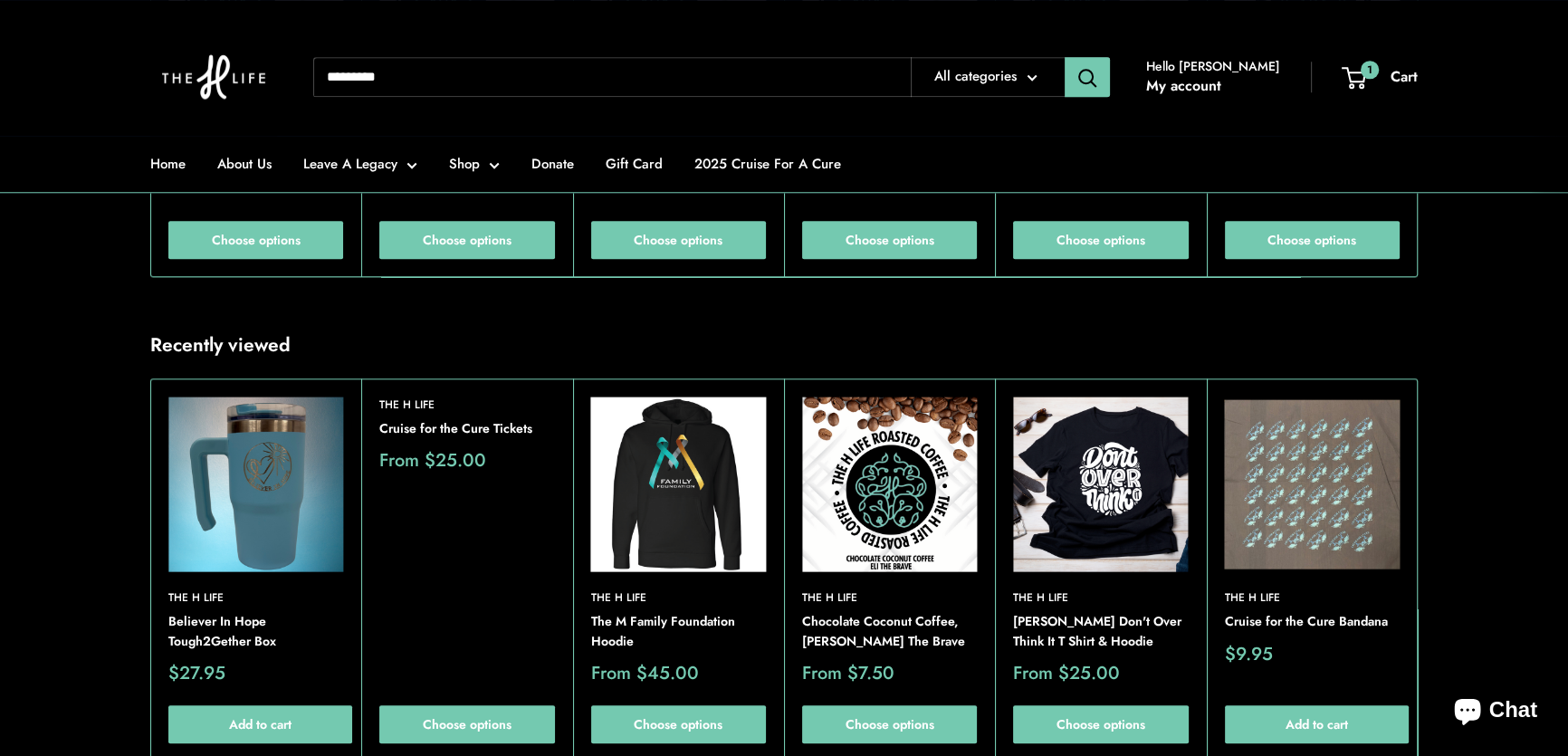
scroll to position [2469, 0]
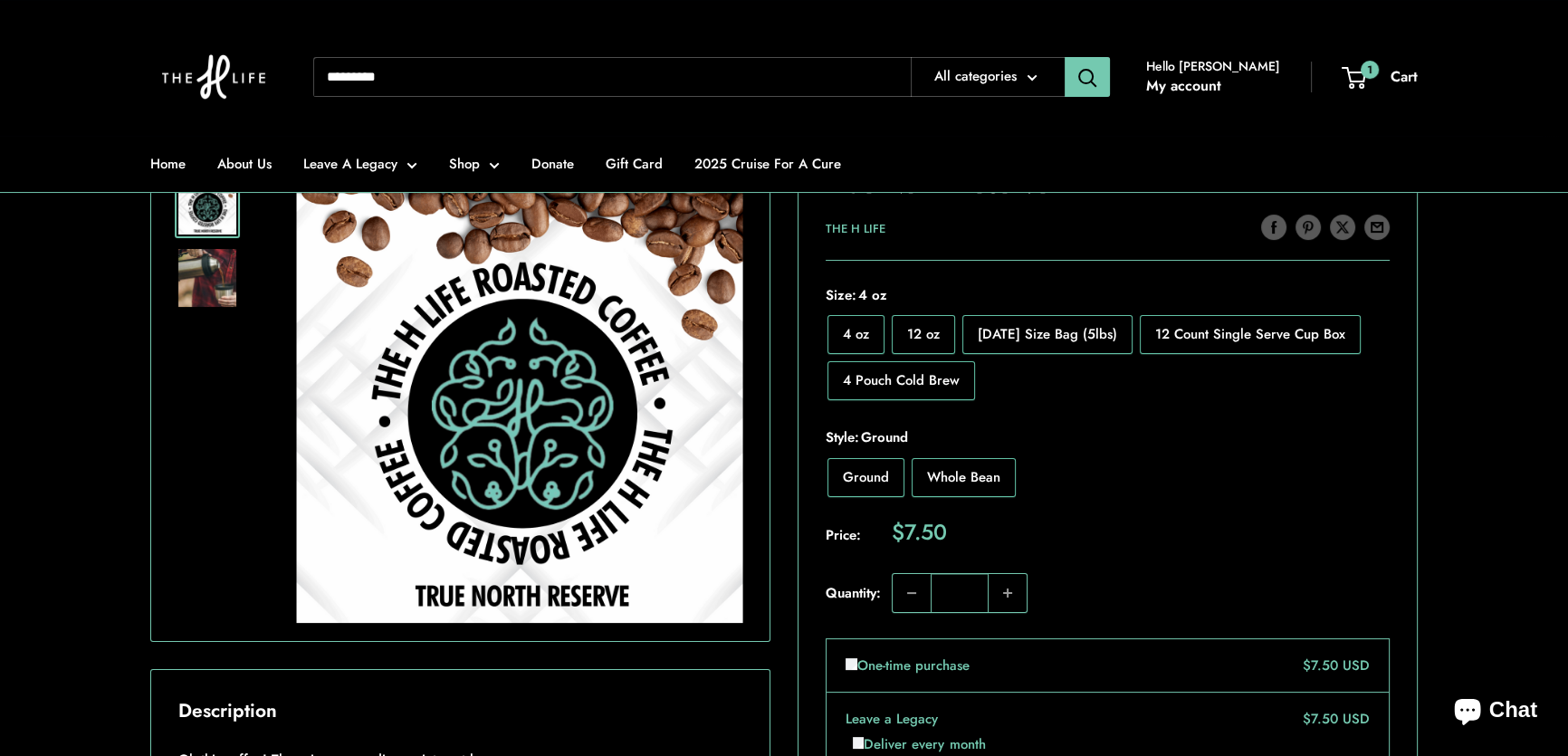
scroll to position [658, 0]
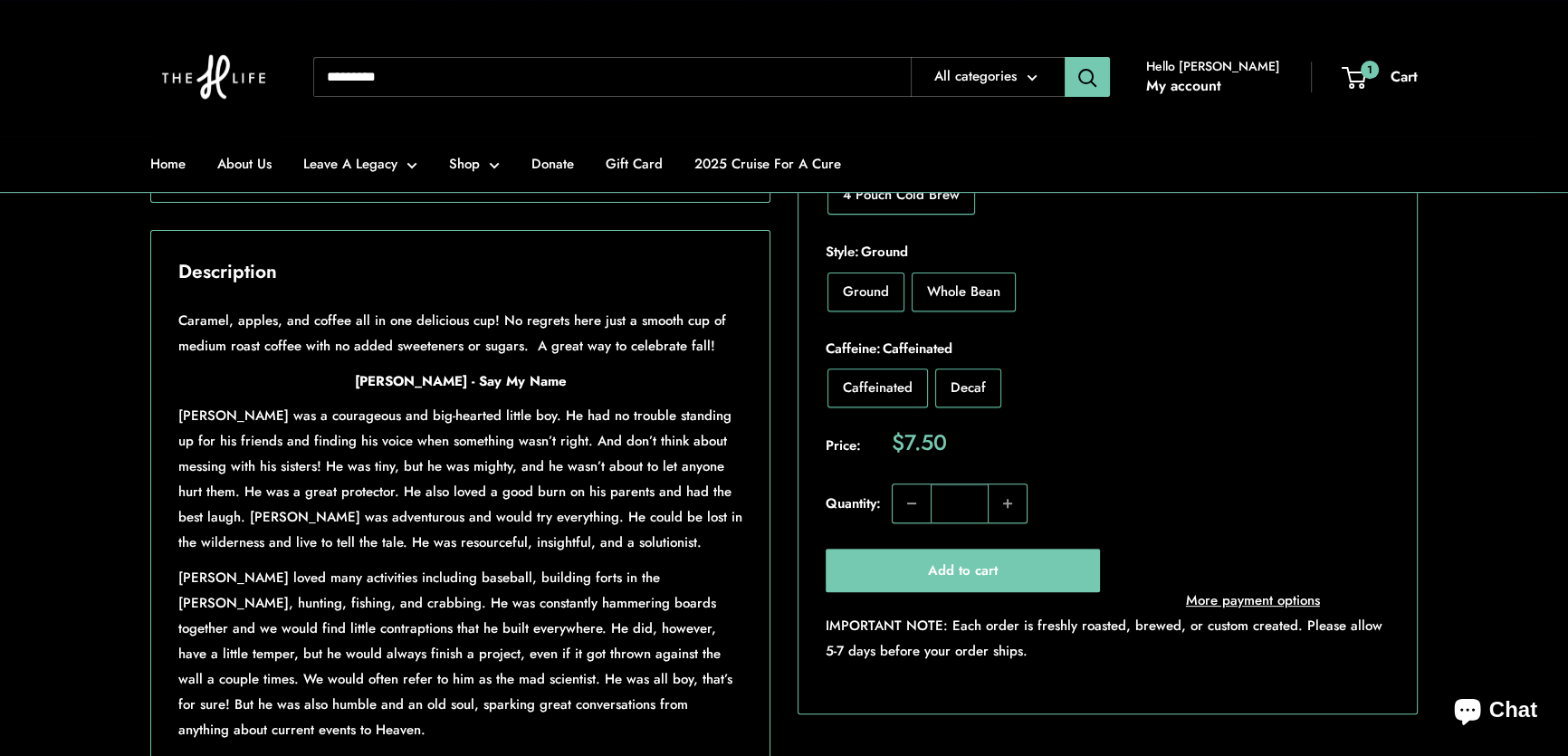
scroll to position [823, 0]
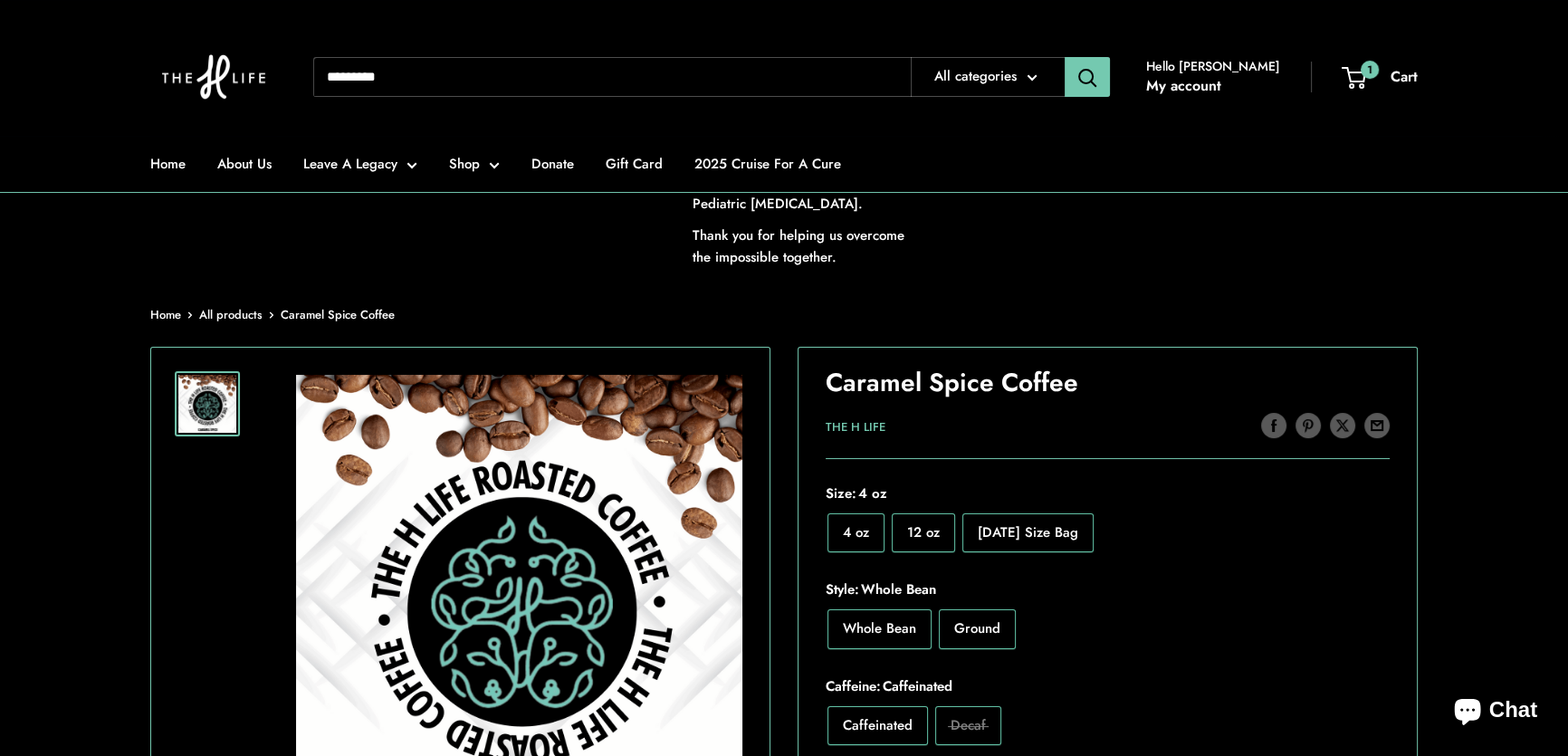
scroll to position [576, 0]
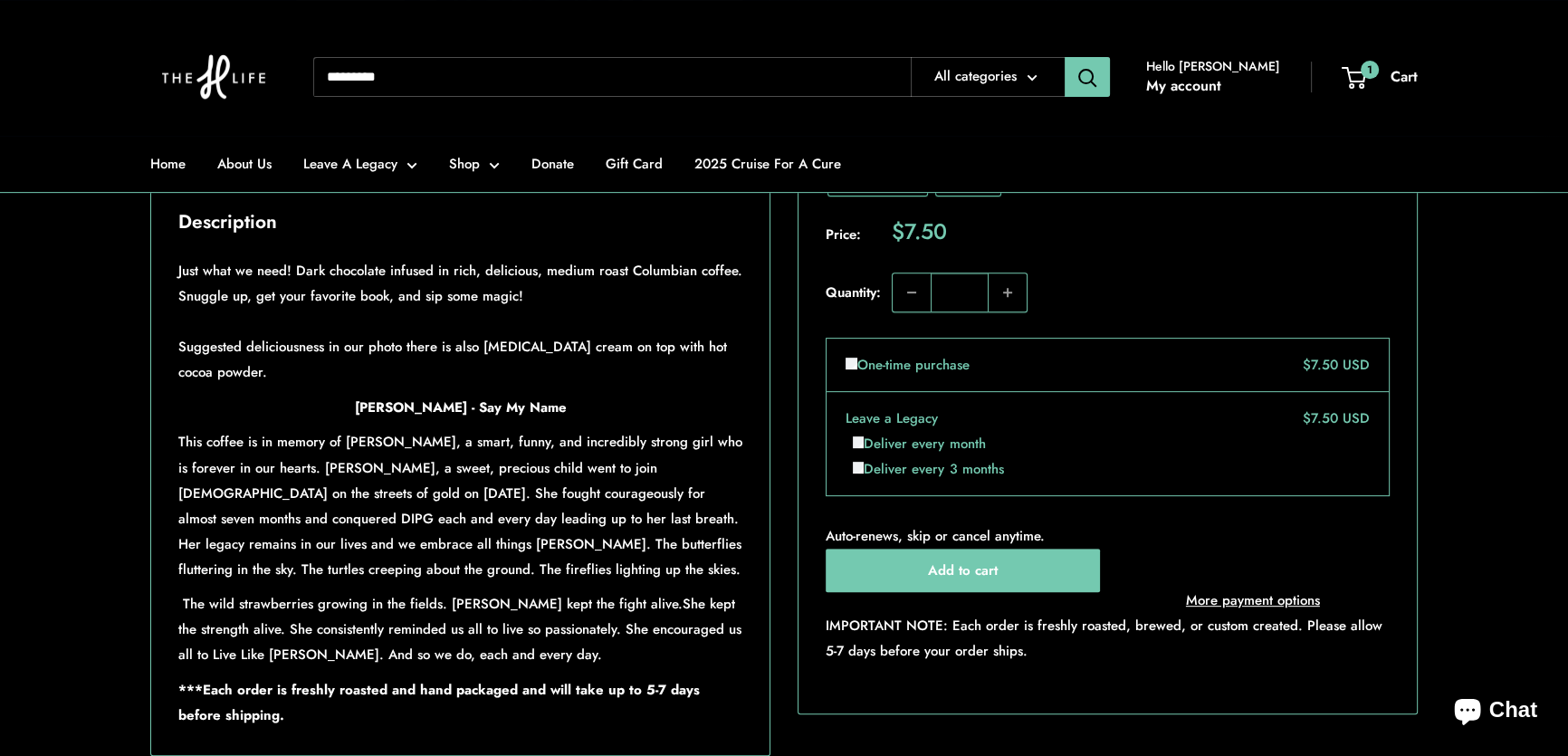
scroll to position [823, 0]
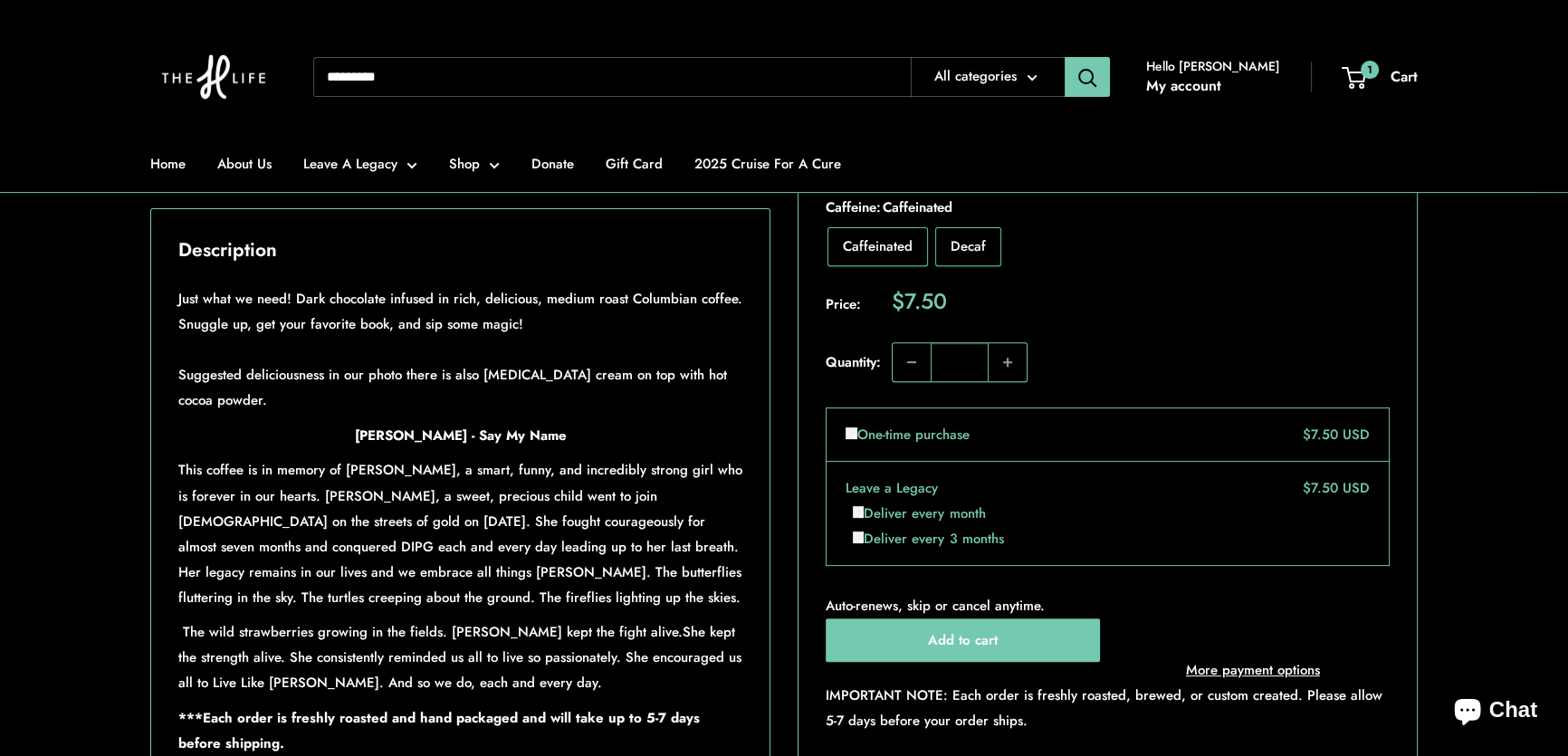
click at [569, 72] on input "Search..." at bounding box center [612, 77] width 598 height 40
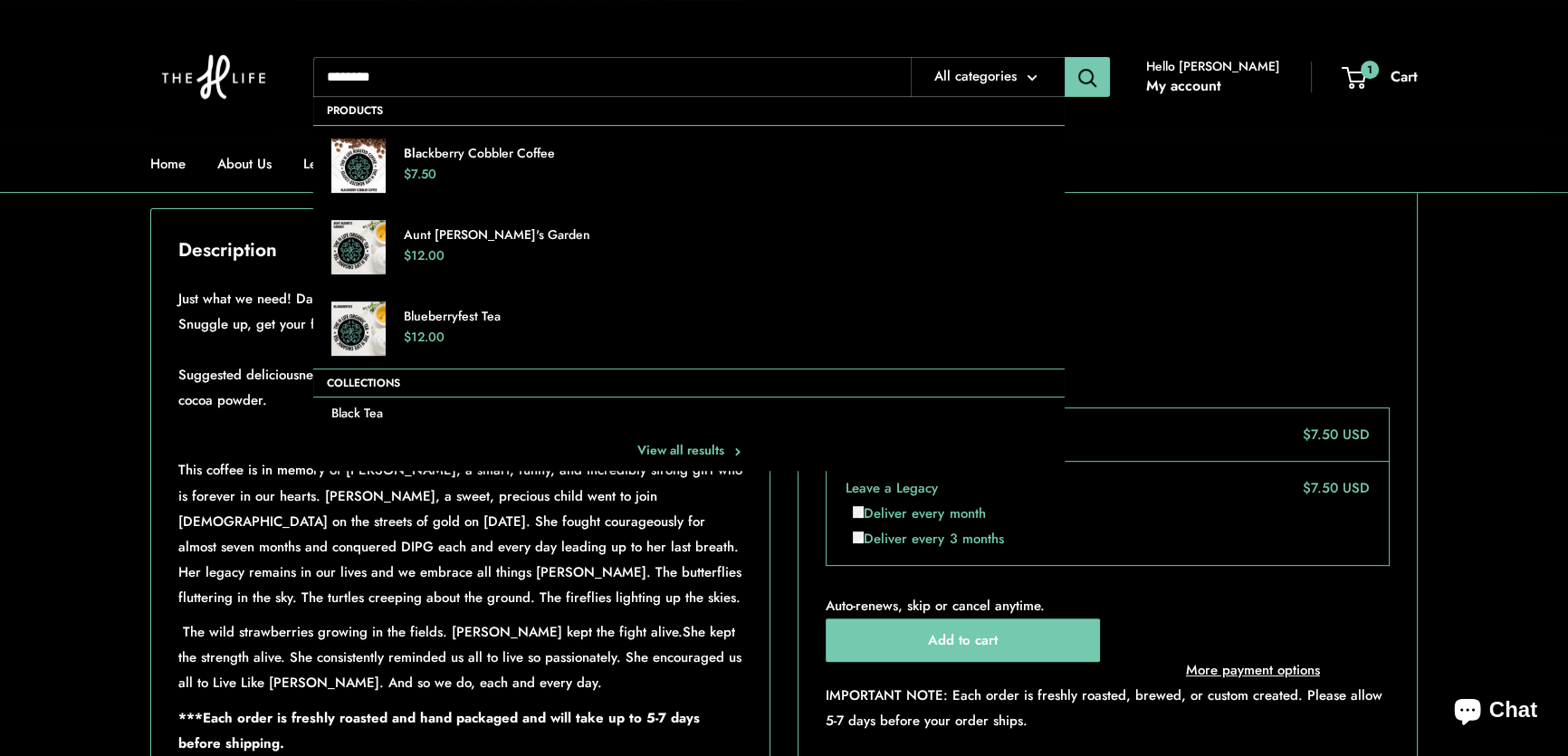
type input "********"
click at [1065, 57] on button "Search" at bounding box center [1087, 77] width 45 height 40
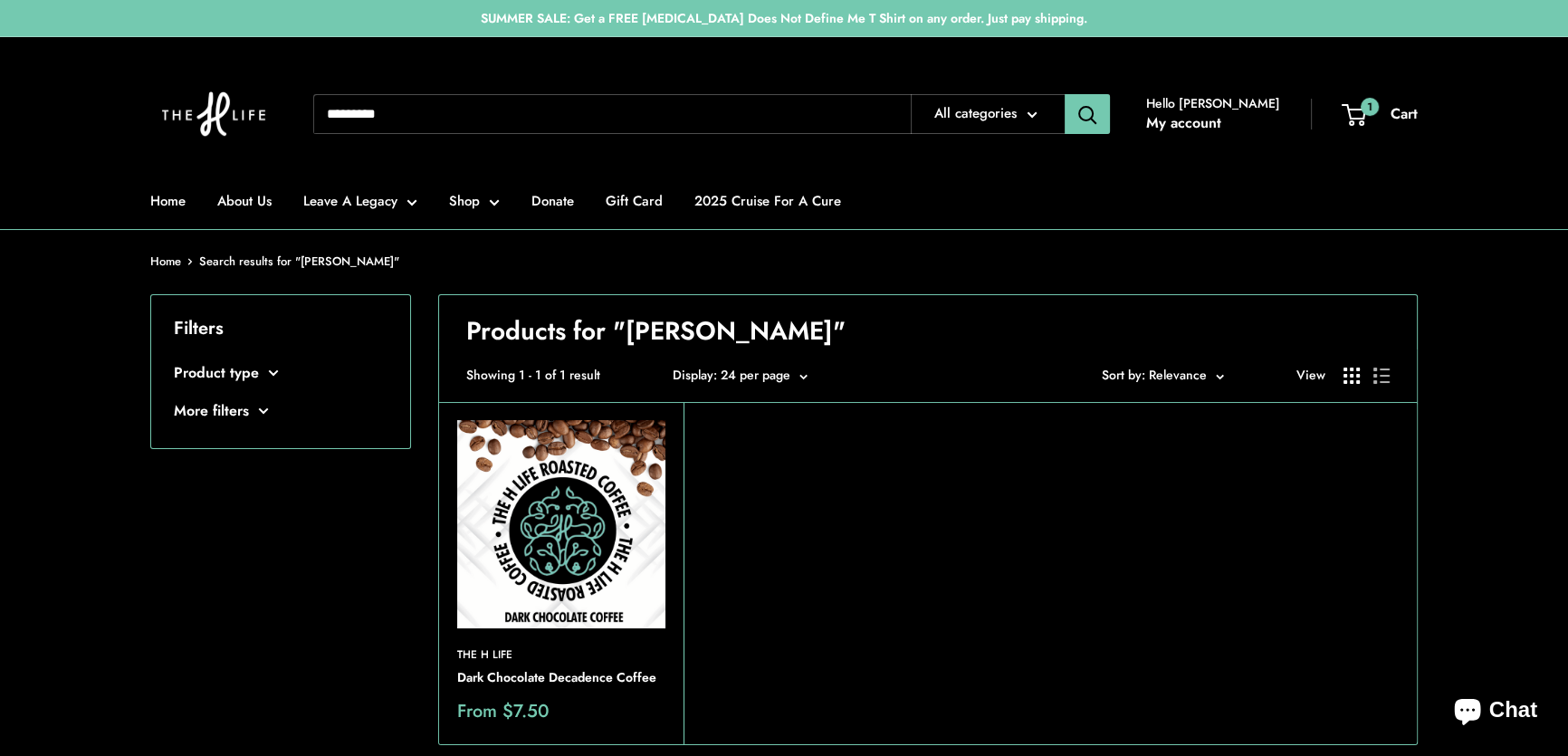
click at [0, 0] on img at bounding box center [0, 0] width 0 height 0
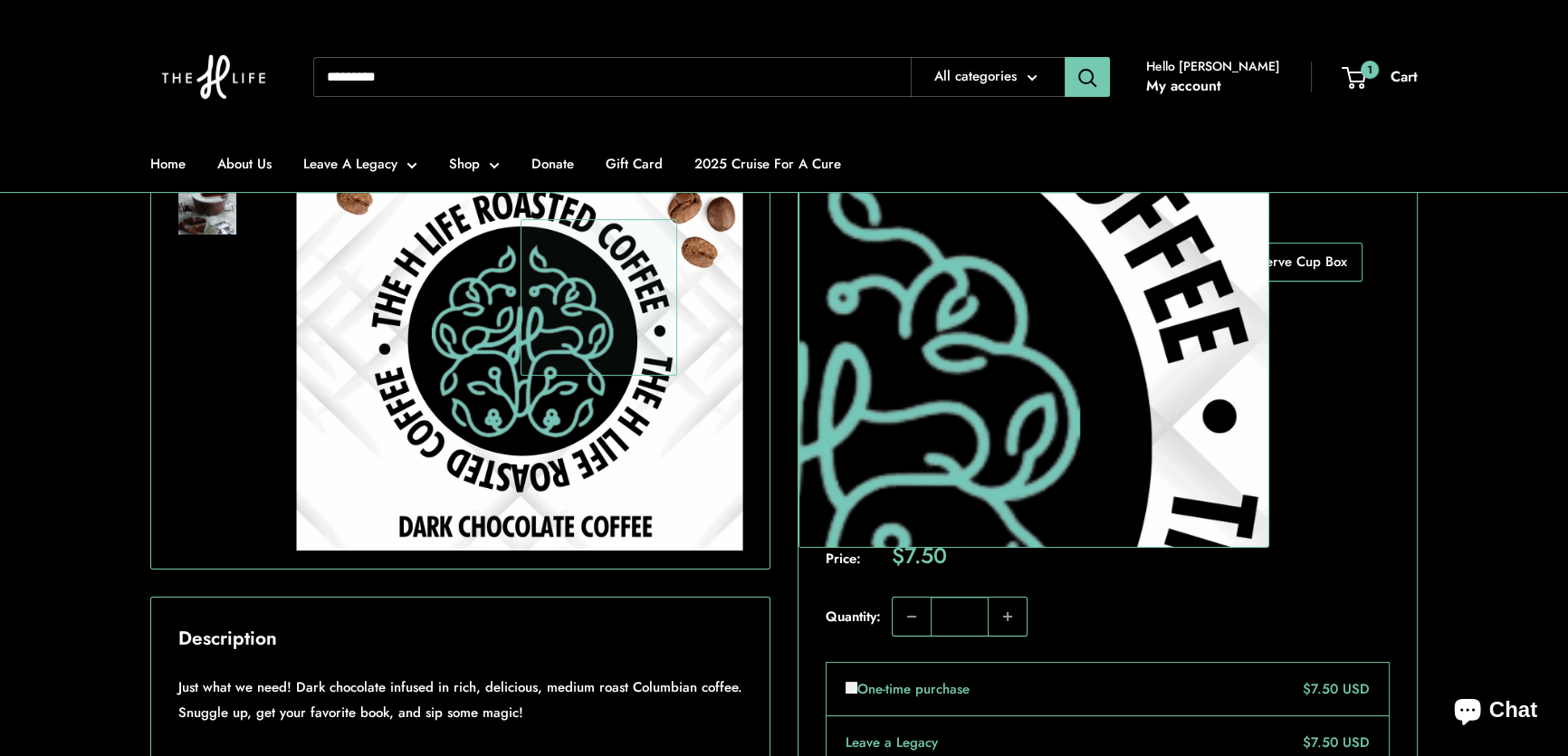
scroll to position [494, 0]
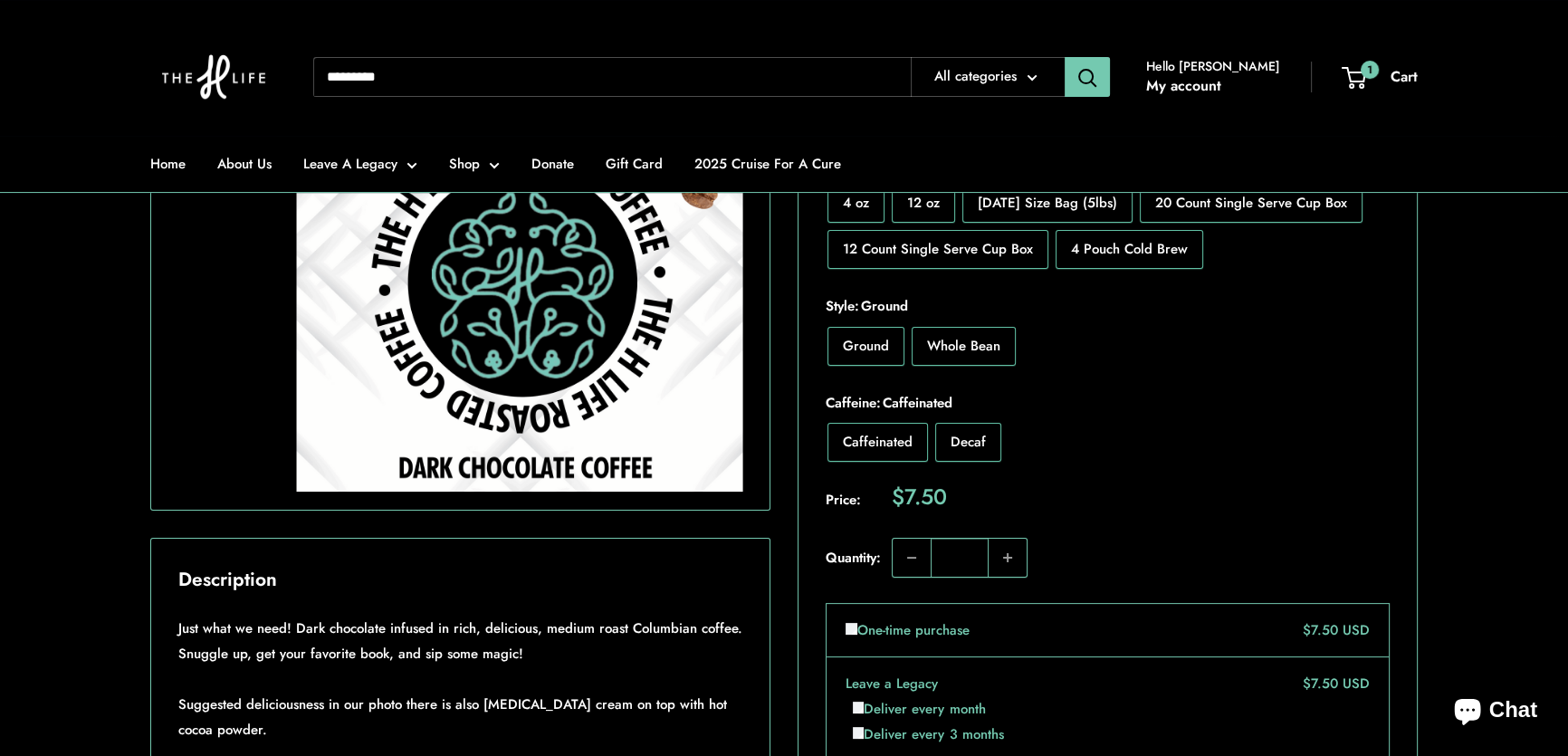
click at [72, 351] on section "Home All products Dark Chocolate Decadence Coffee Roll over image to zoom in Cl…" at bounding box center [784, 543] width 1568 height 1139
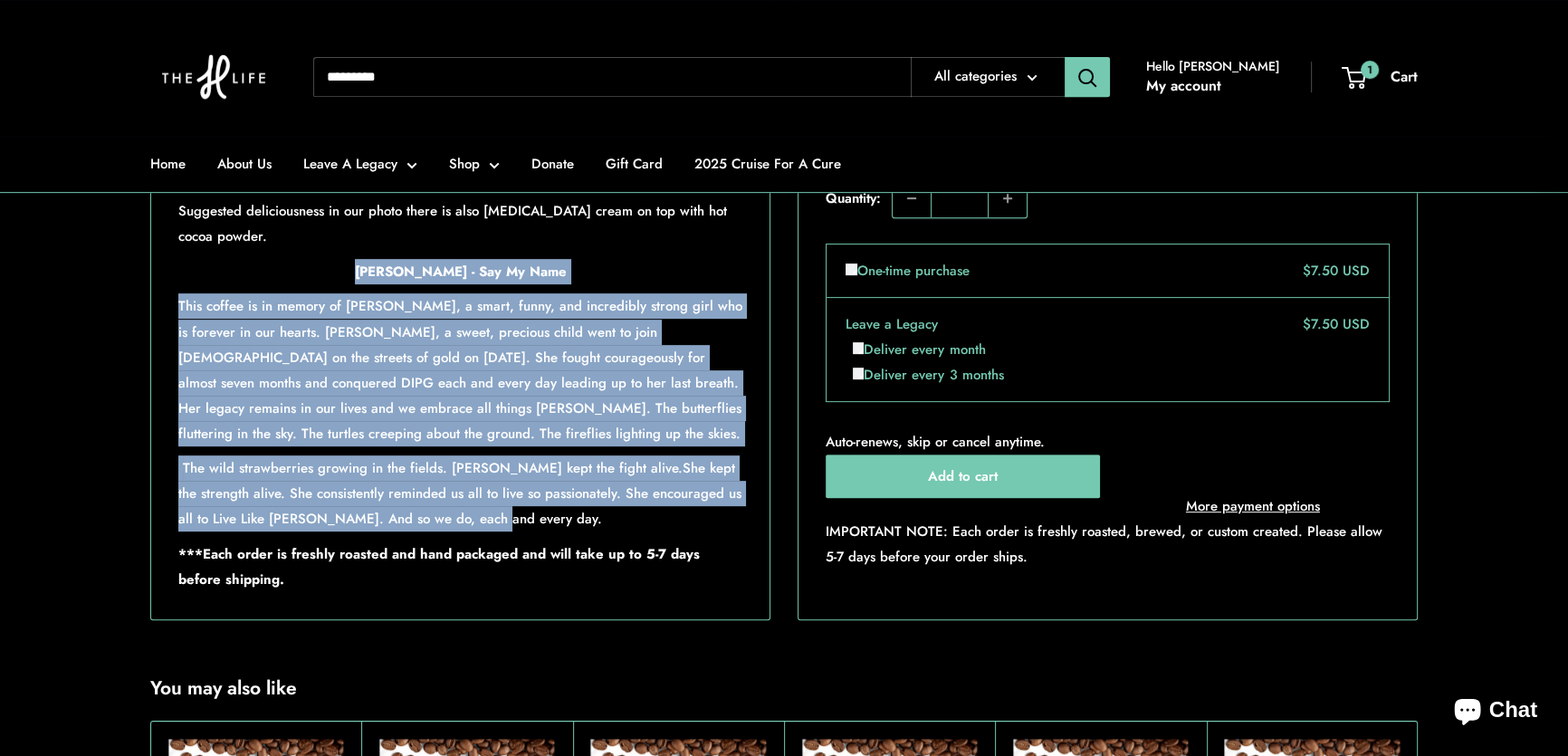
drag, startPoint x: 358, startPoint y: 322, endPoint x: 640, endPoint y: 574, distance: 378.2
click at [640, 574] on div "Just what we need! Dark chocolate infused in rich, delicious, medium roast Colu…" at bounding box center [460, 357] width 564 height 470
copy div "Lillian Blackman - Say My Name This coffee is in memory of Lilian Blackman, a s…"
click at [766, 376] on div "Just what we need! Dark chocolate infused in rich, delicious, medium roast Colu…" at bounding box center [460, 359] width 619 height 518
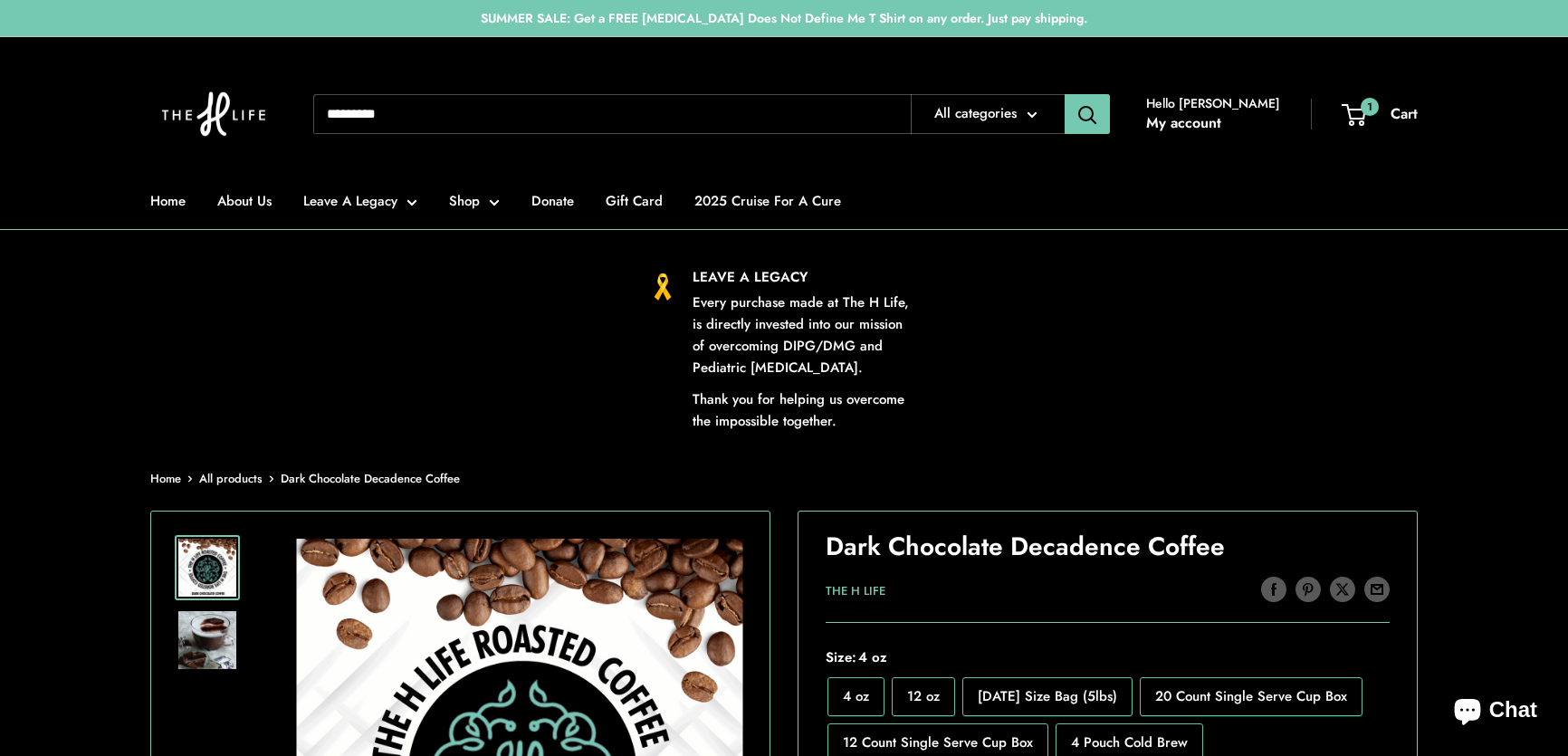
scroll to position [823, 0]
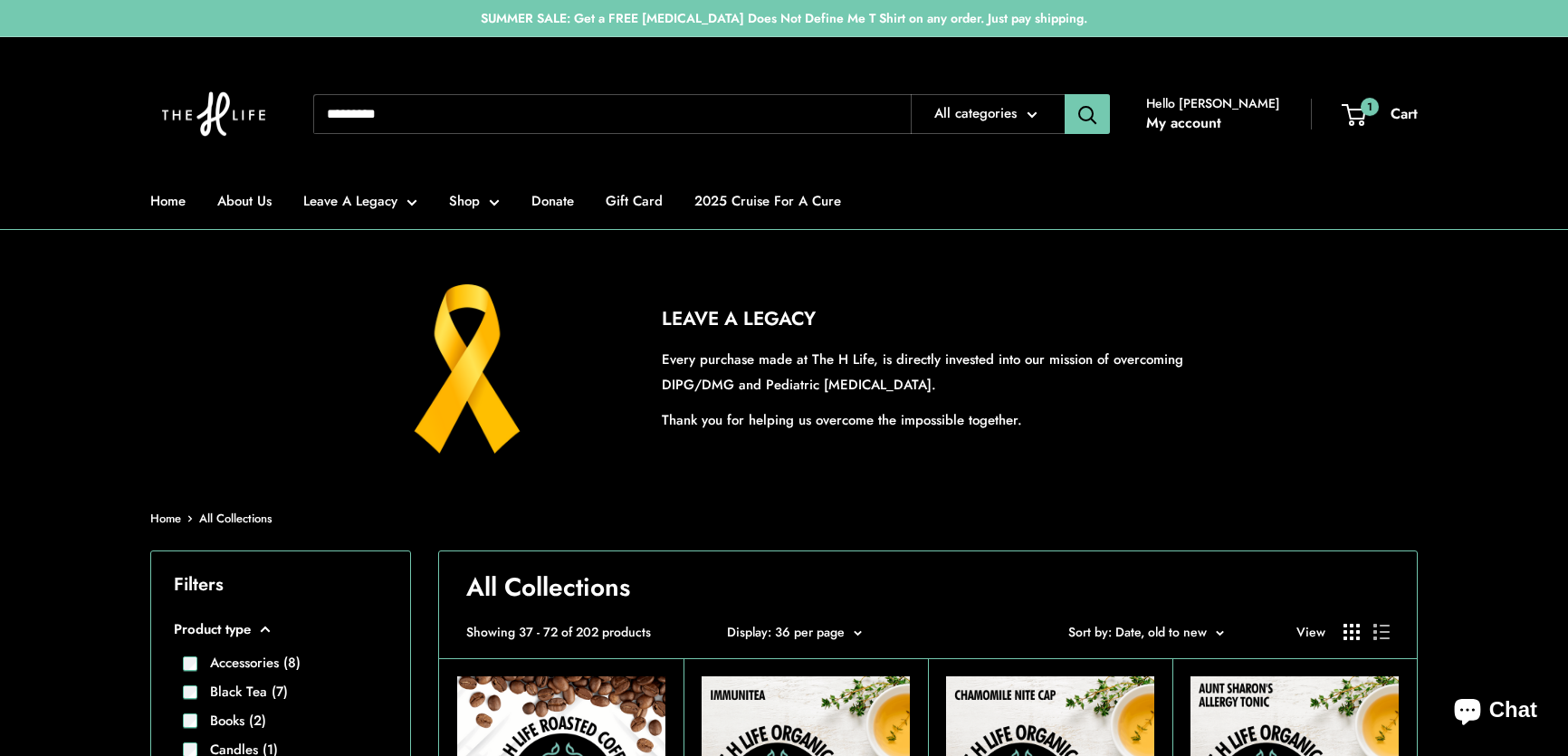
scroll to position [828, 0]
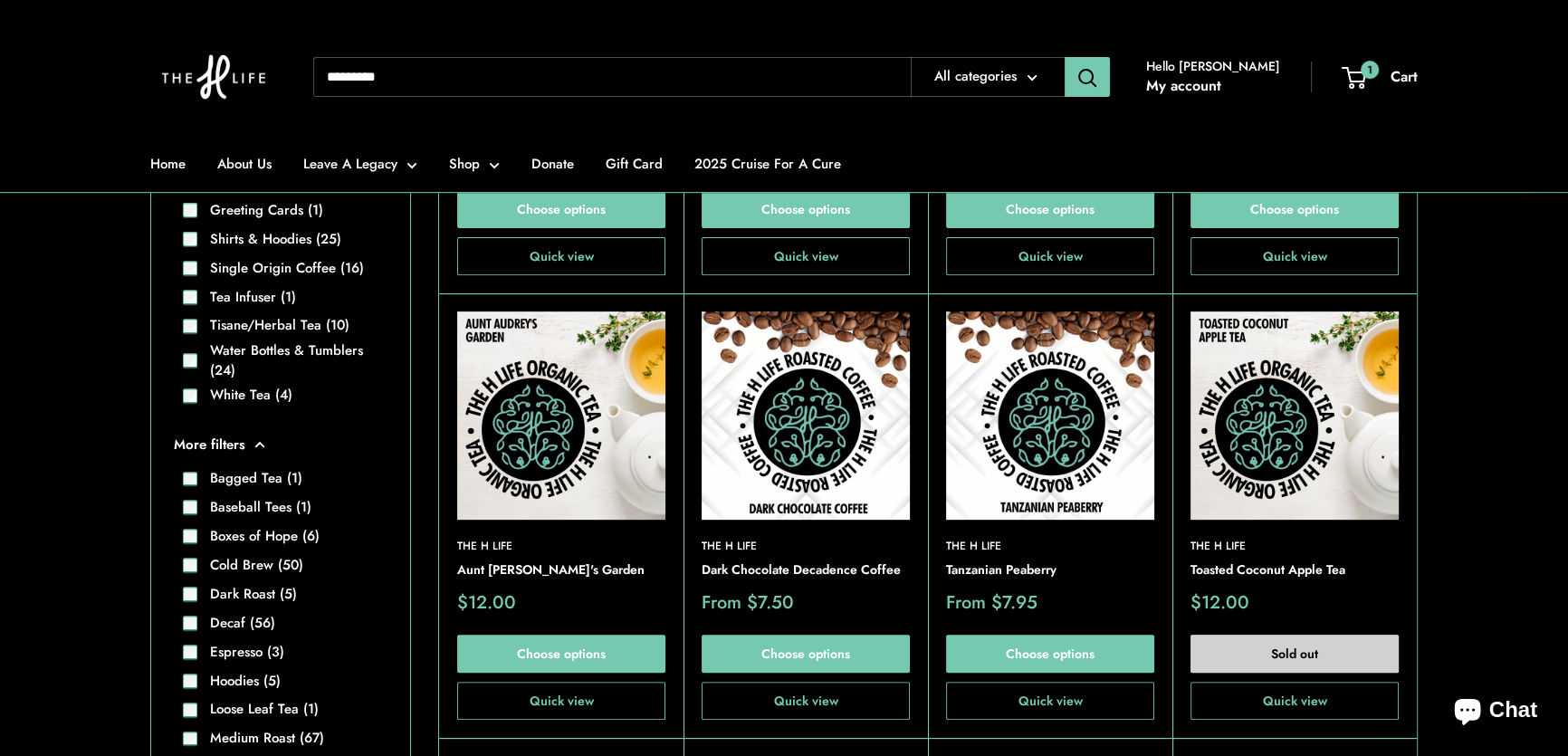
click at [0, 0] on img at bounding box center [0, 0] width 0 height 0
click at [1286, 377] on img at bounding box center [1294, 416] width 208 height 208
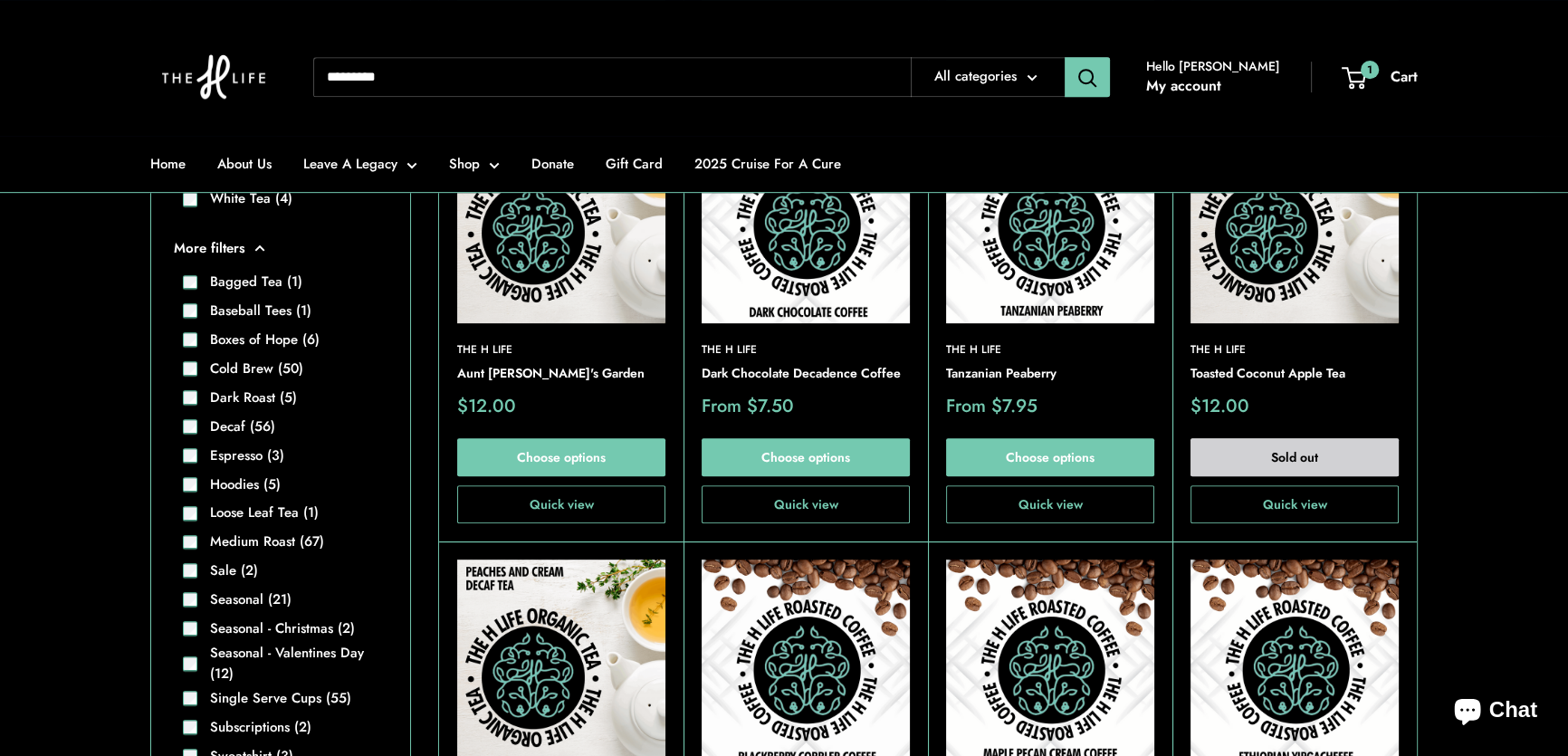
scroll to position [1240, 0]
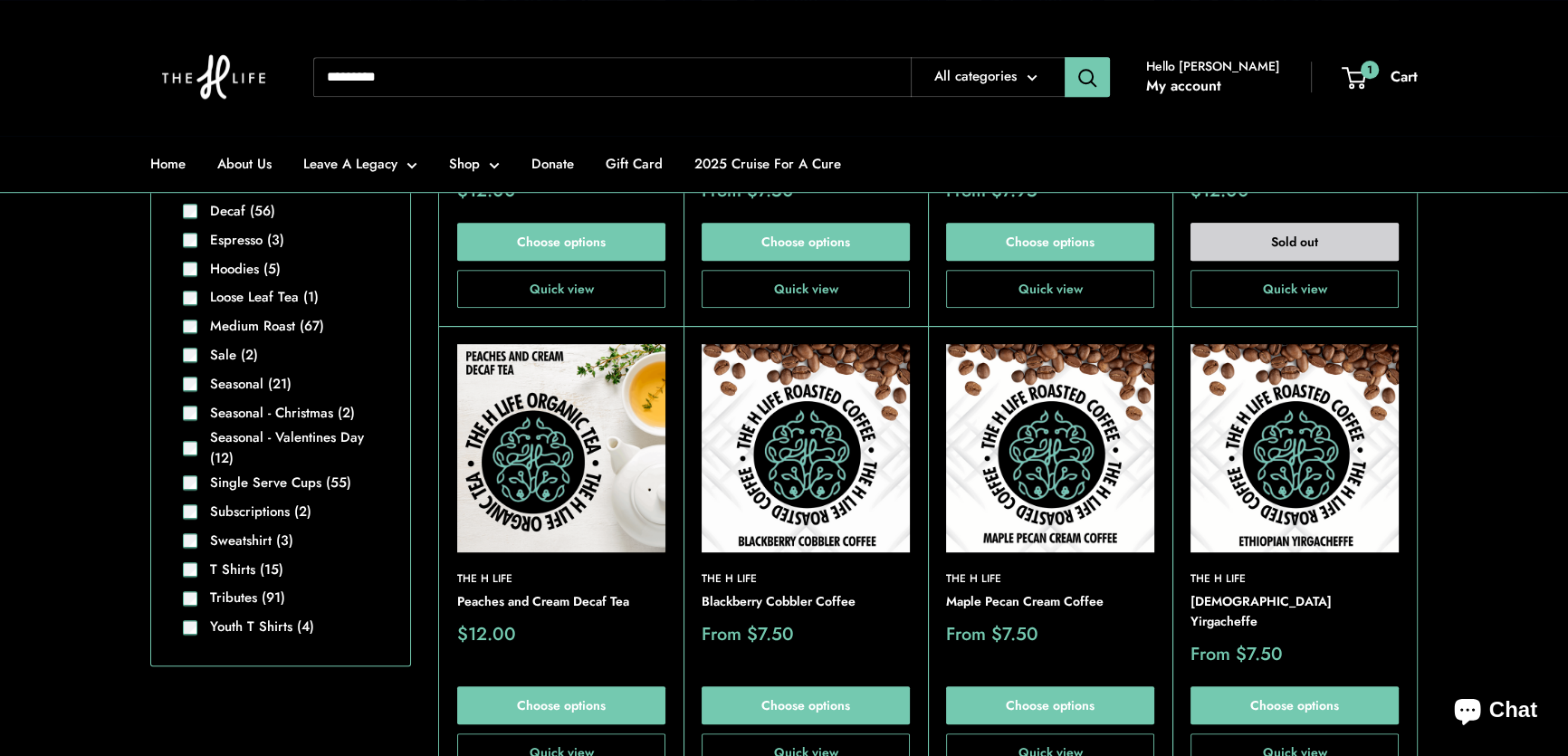
click at [554, 448] on img at bounding box center [561, 448] width 208 height 208
click at [0, 0] on img at bounding box center [0, 0] width 0 height 0
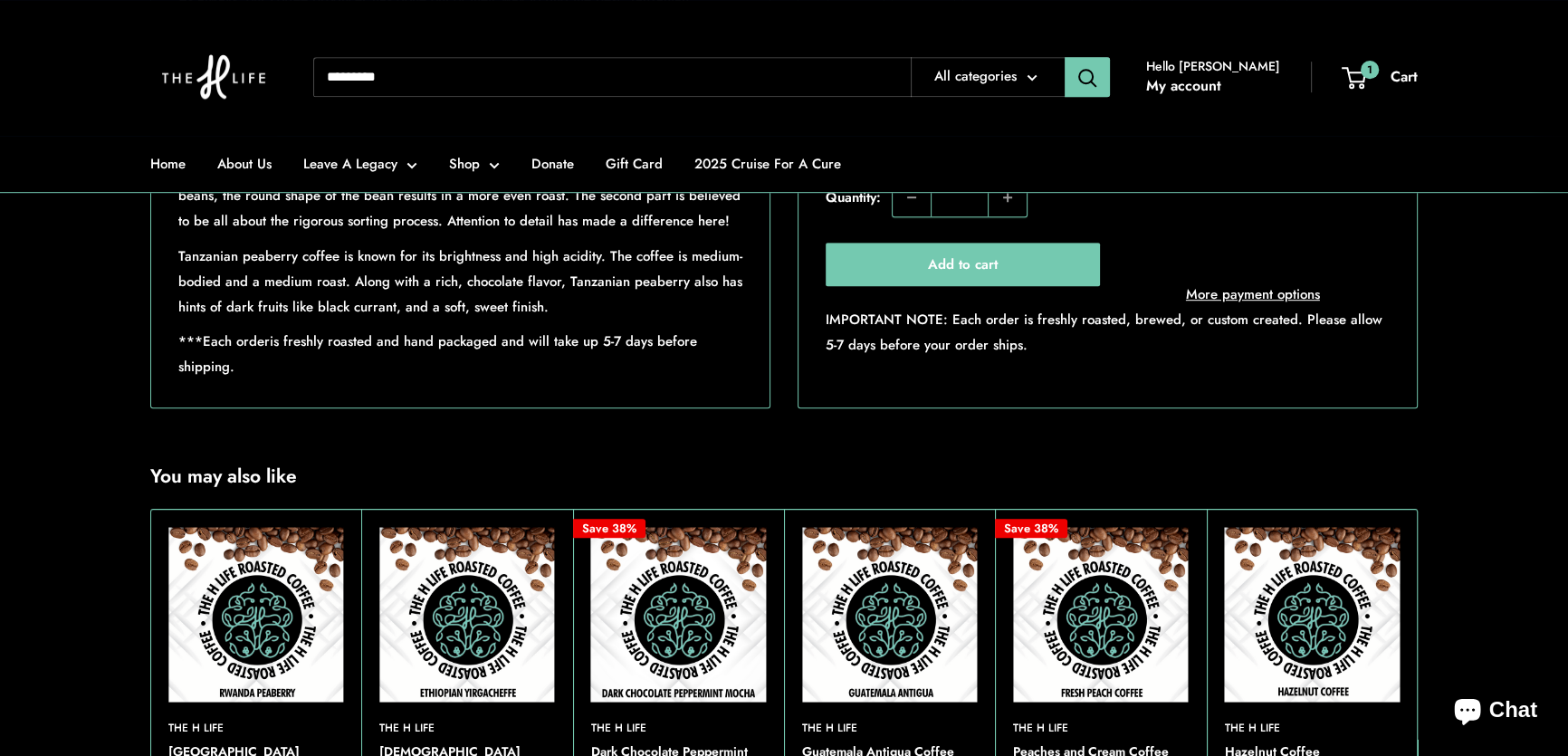
scroll to position [823, 0]
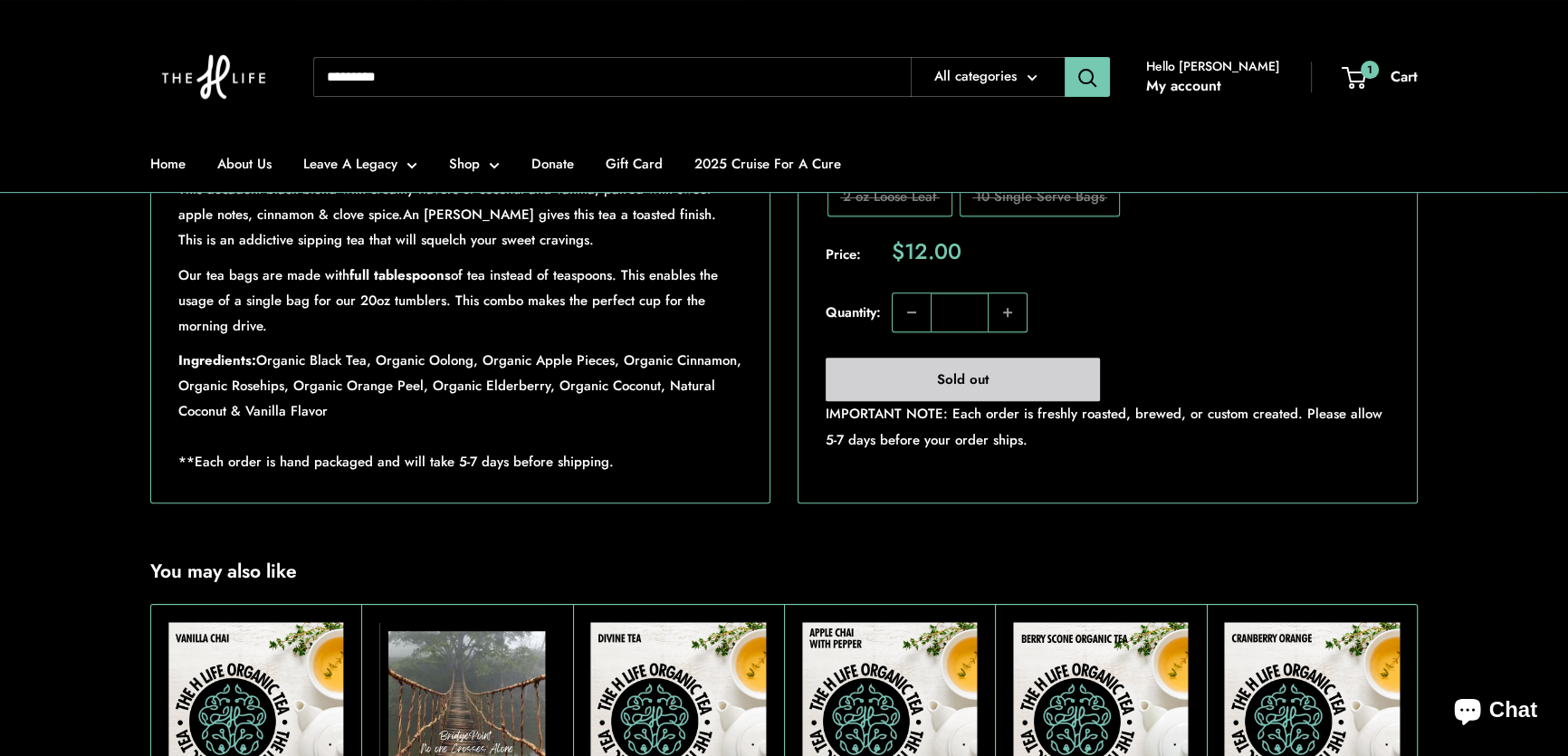
scroll to position [987, 0]
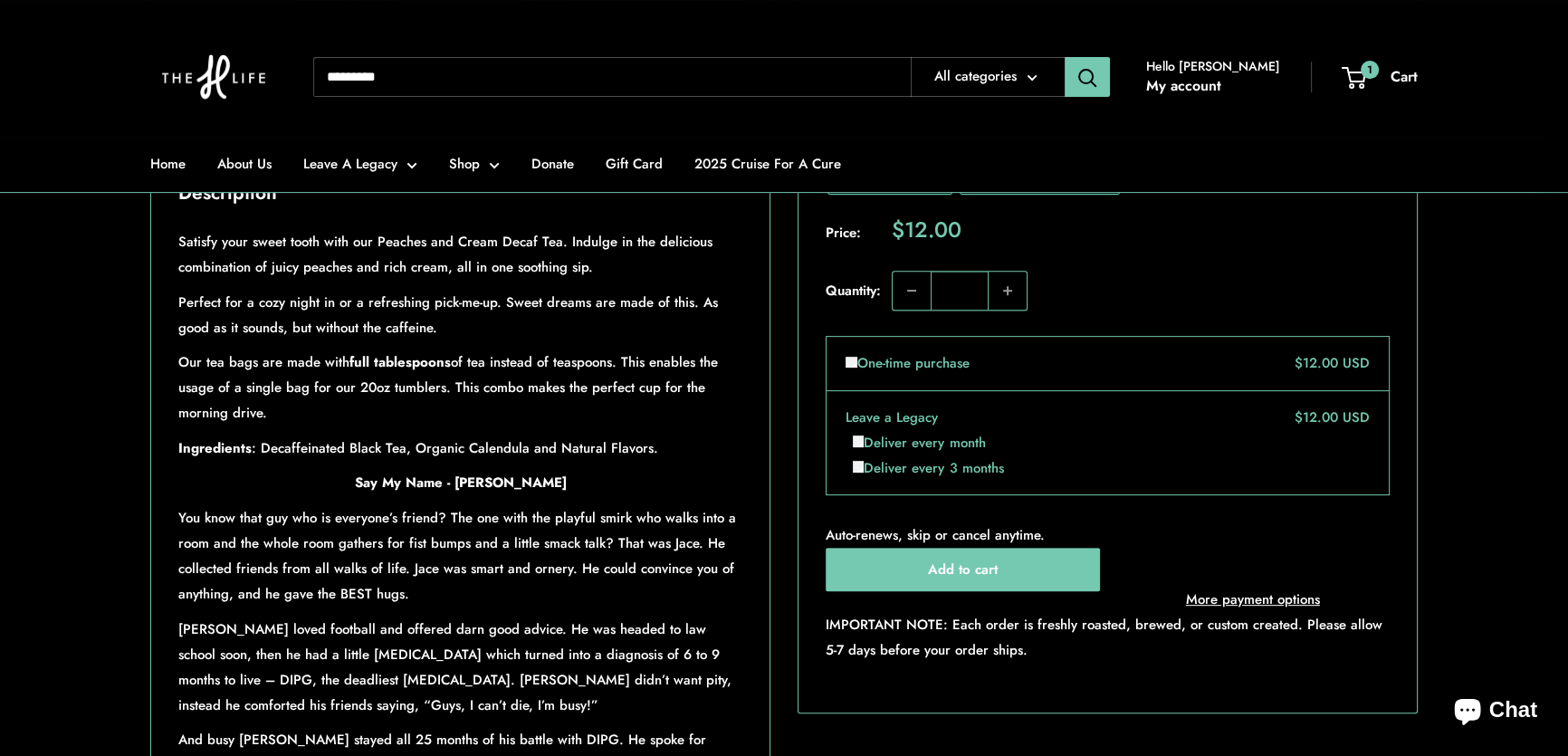
scroll to position [906, 0]
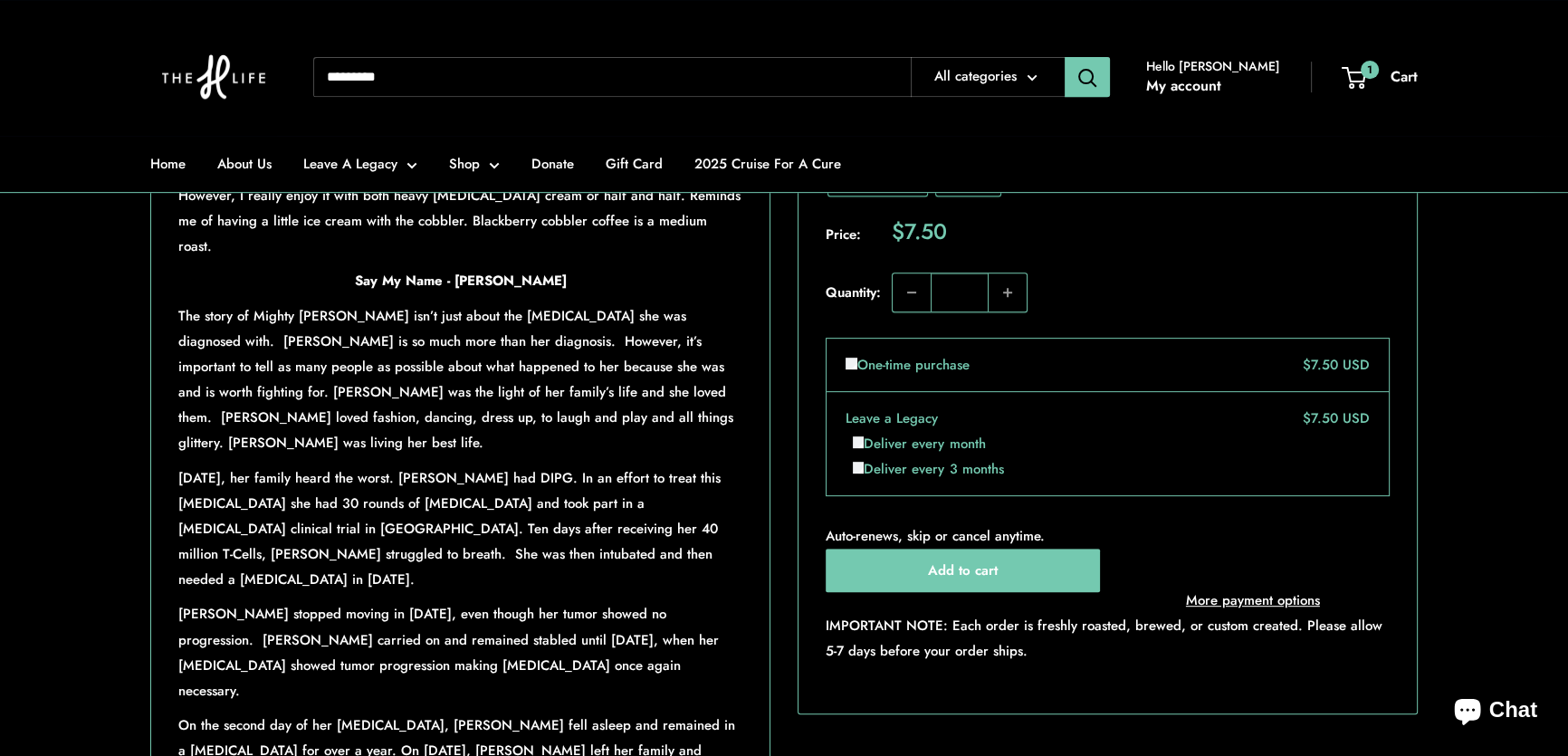
scroll to position [1070, 0]
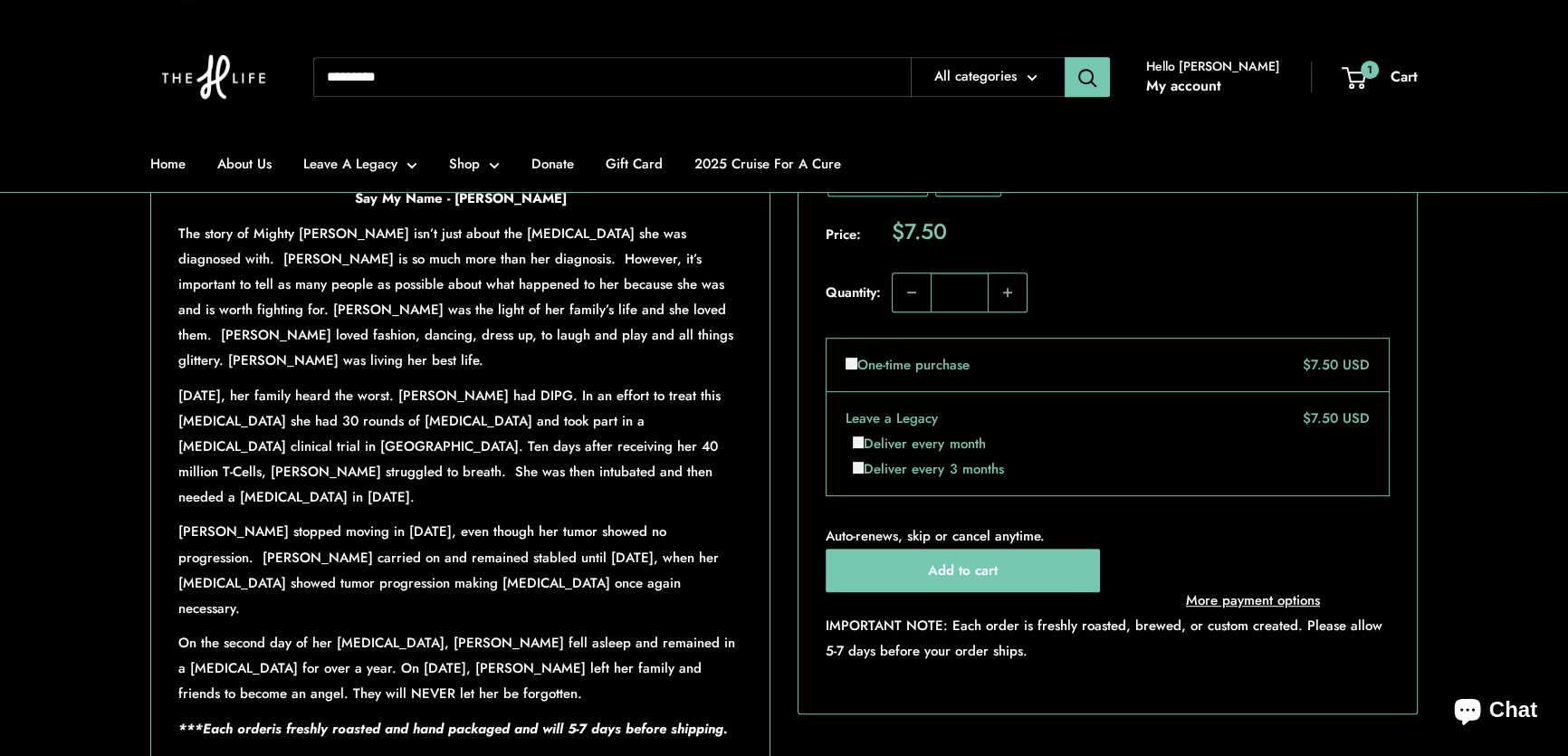
click at [582, 79] on input "Search..." at bounding box center [612, 77] width 598 height 40
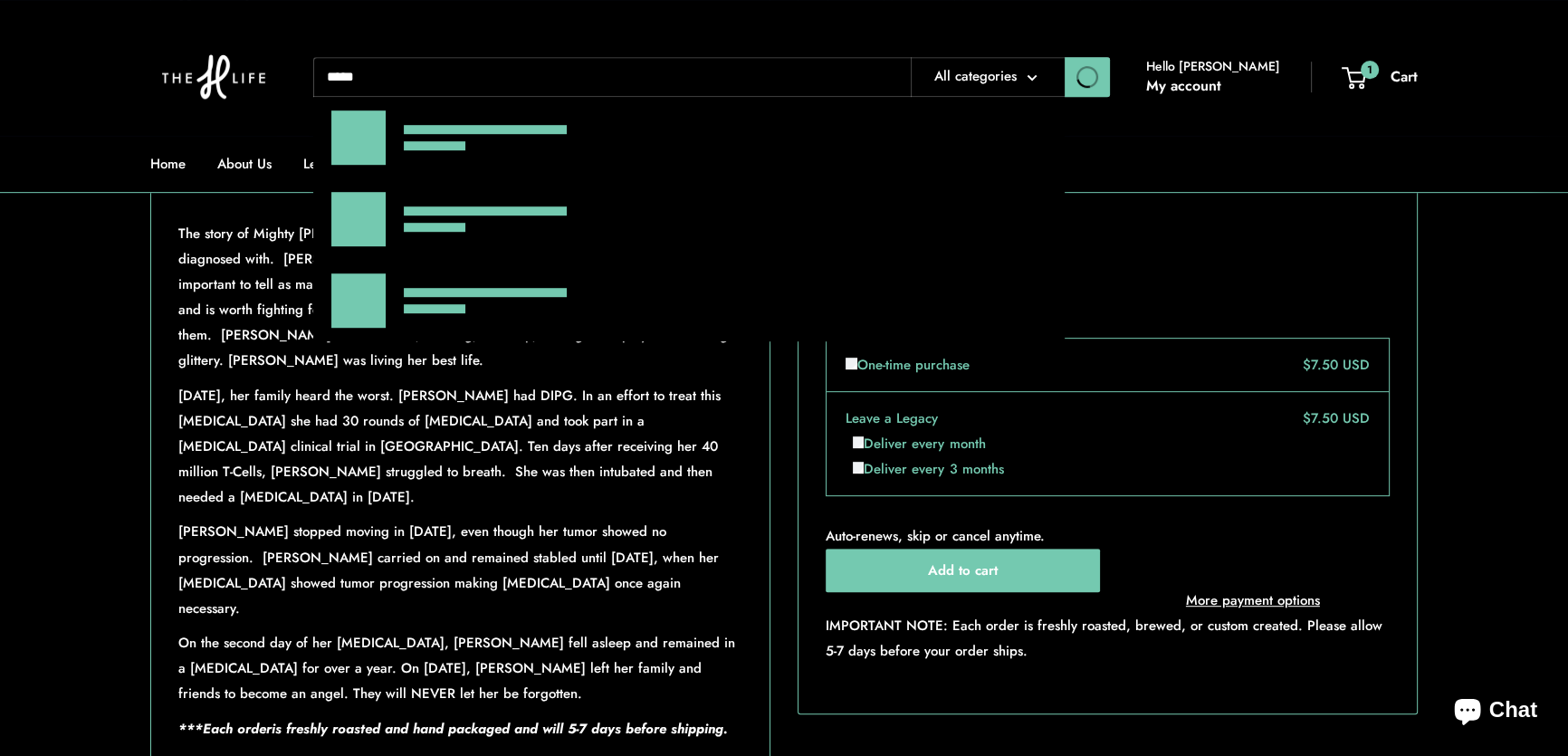
type input "*****"
click at [1065, 57] on button "Search" at bounding box center [1087, 77] width 45 height 40
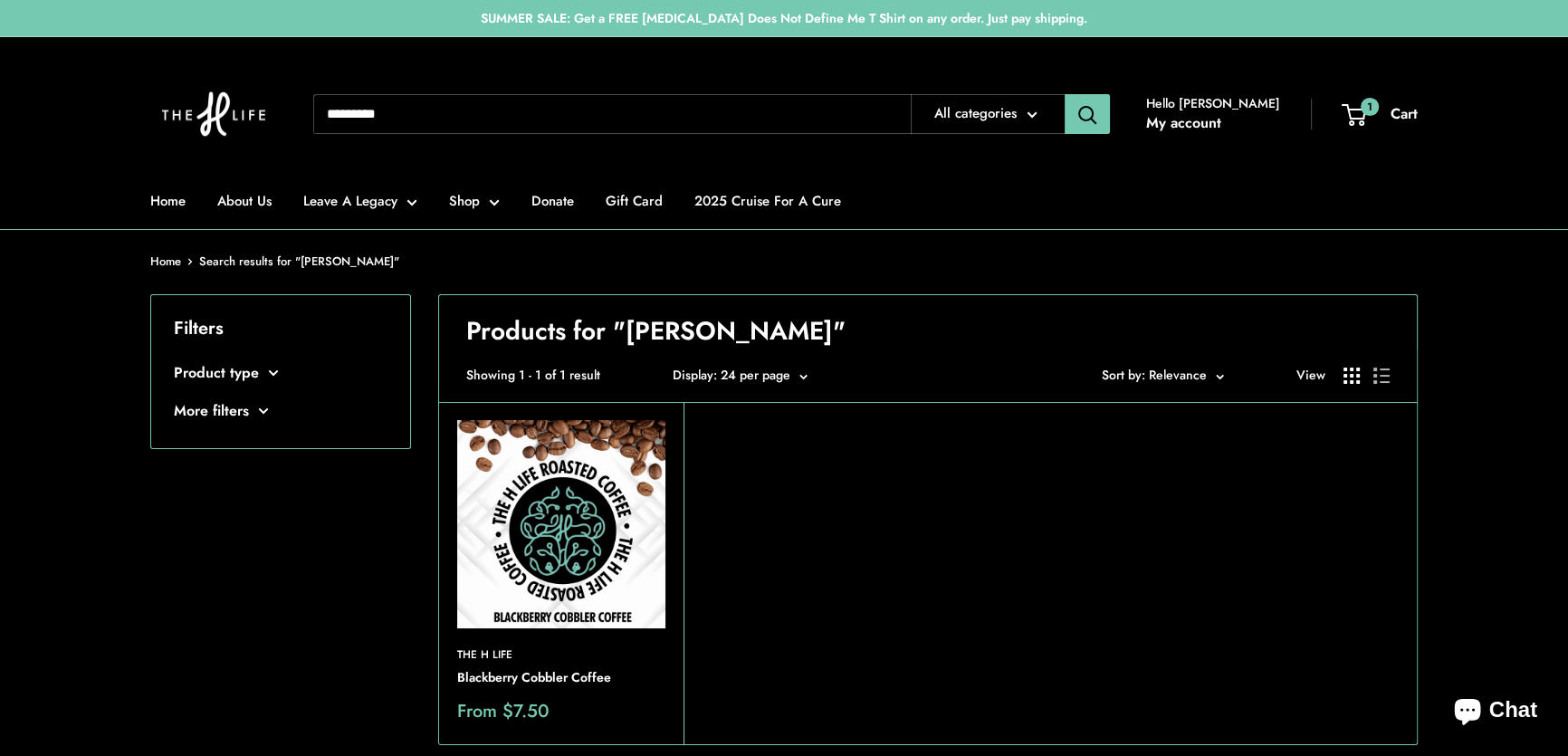
click at [0, 0] on img at bounding box center [0, 0] width 0 height 0
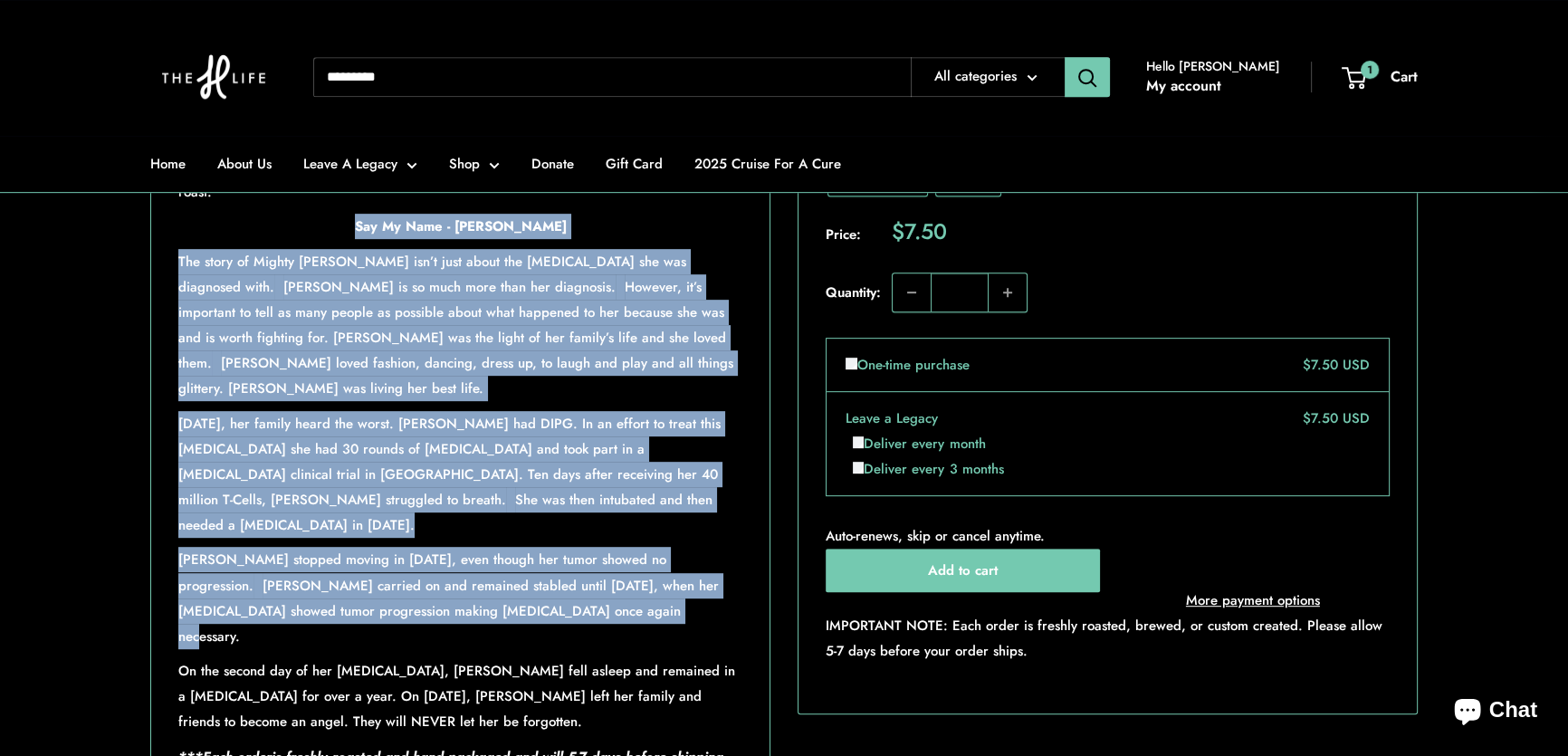
scroll to position [1070, 0]
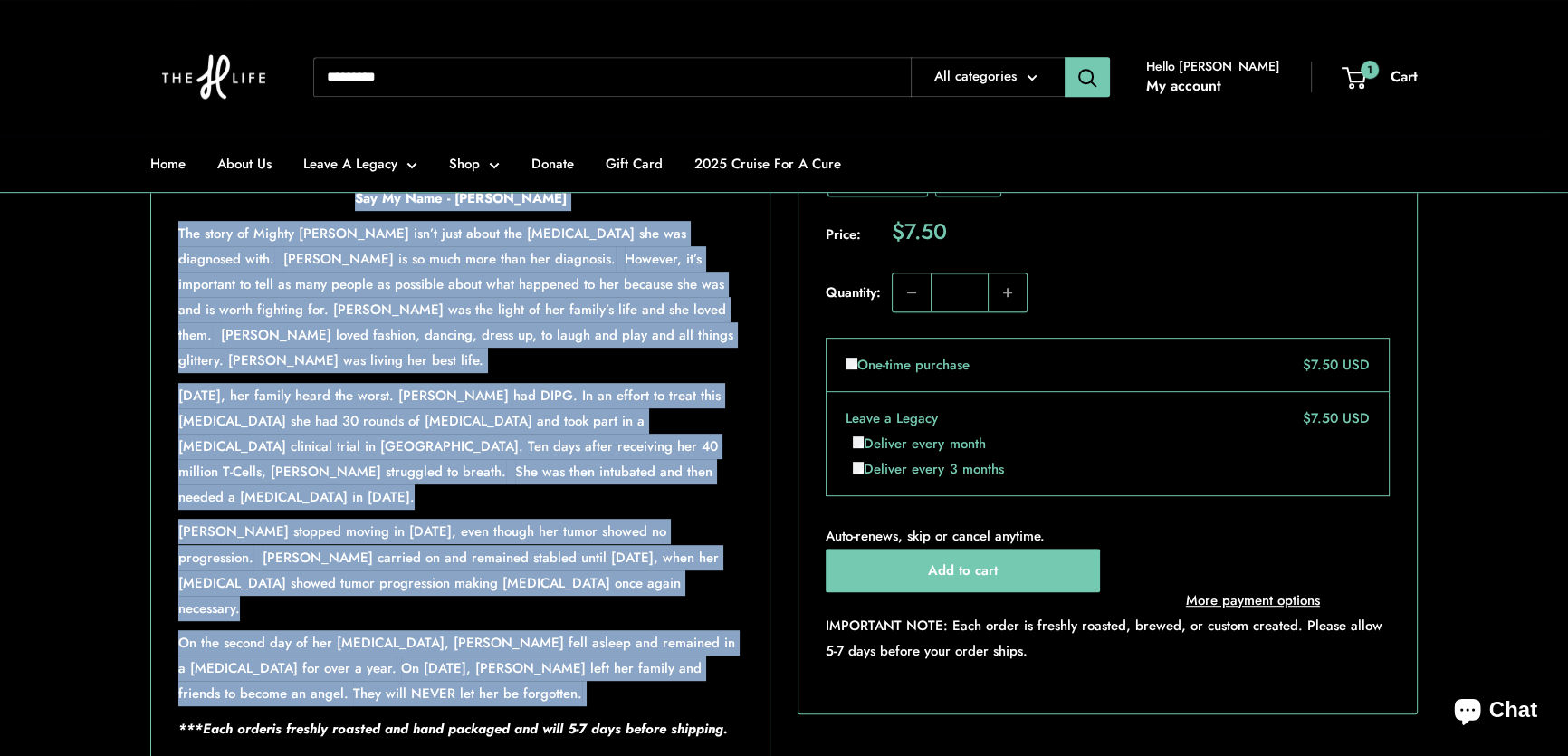
drag, startPoint x: 369, startPoint y: 388, endPoint x: 618, endPoint y: 632, distance: 348.6
click at [618, 632] on div "I have tried this coffee so many ways! It doesn't need anything. No sugar requi…" at bounding box center [460, 391] width 564 height 702
copy div "Say My Name - Madison Milio The story of Mighty Madison isn’t just about the ca…"
click at [779, 457] on div "Roll over image to zoom in Click on image to zoom / Blackberry Cobbler Coffee S…" at bounding box center [784, 105] width 1268 height 1328
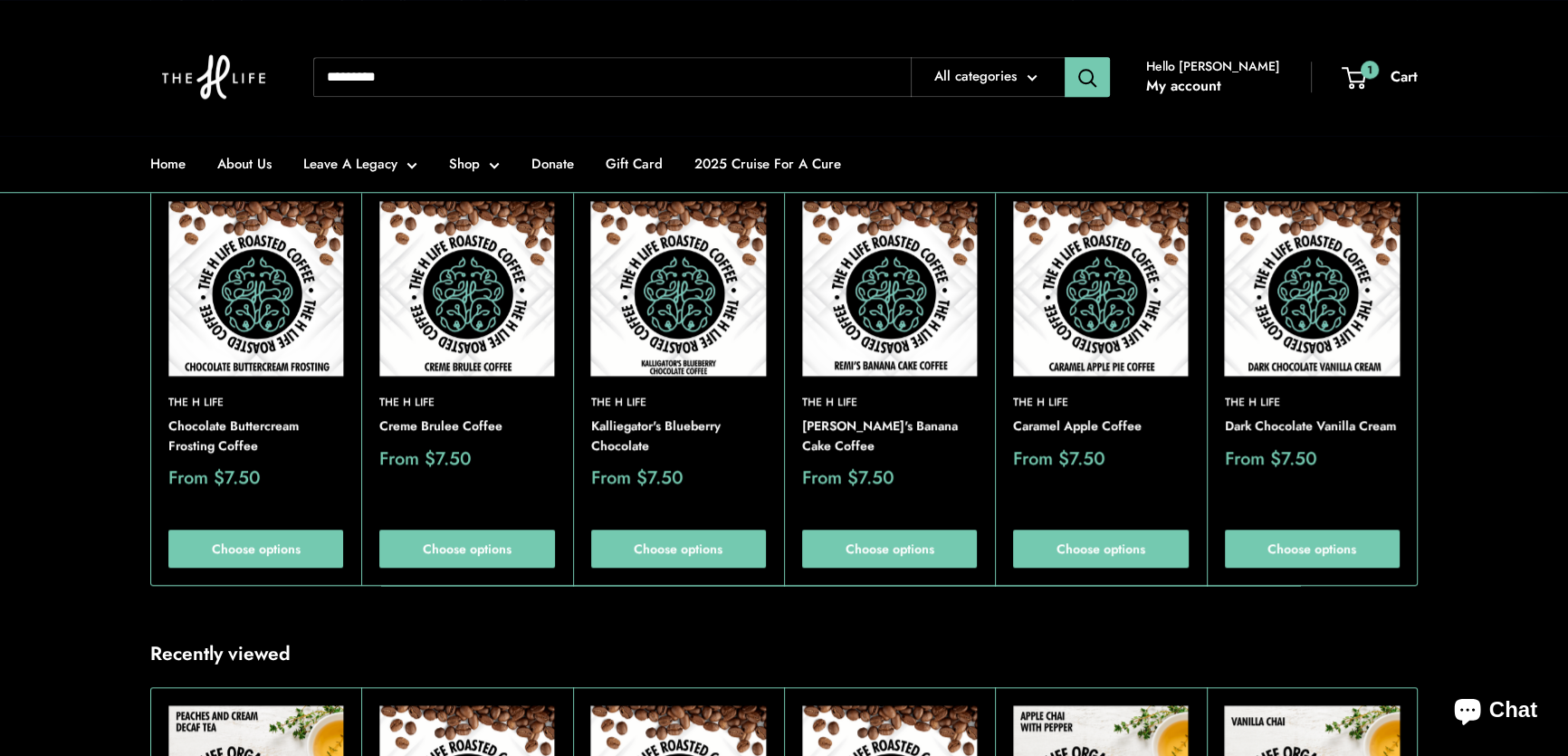
scroll to position [1728, 0]
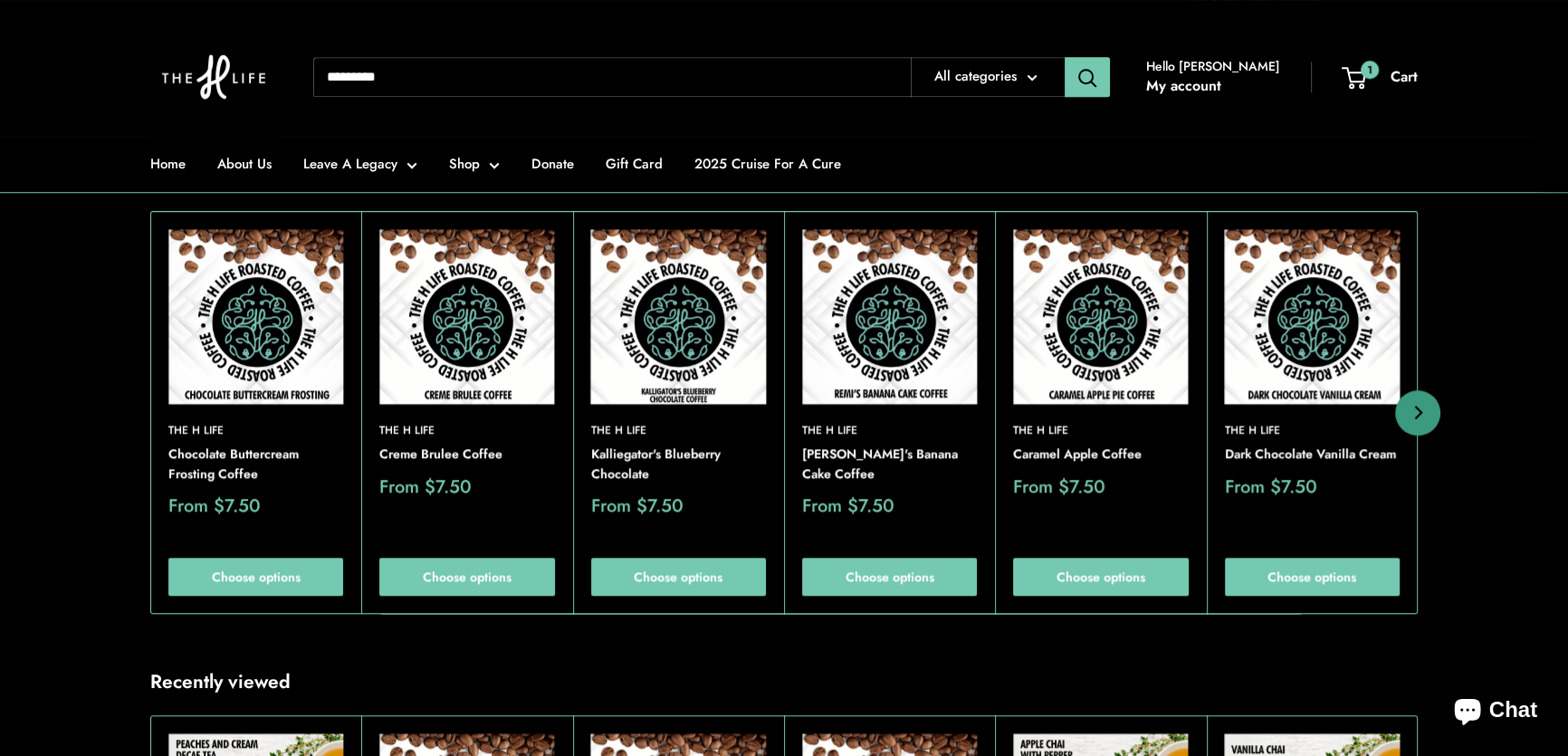
click at [919, 259] on img at bounding box center [888, 316] width 174 height 174
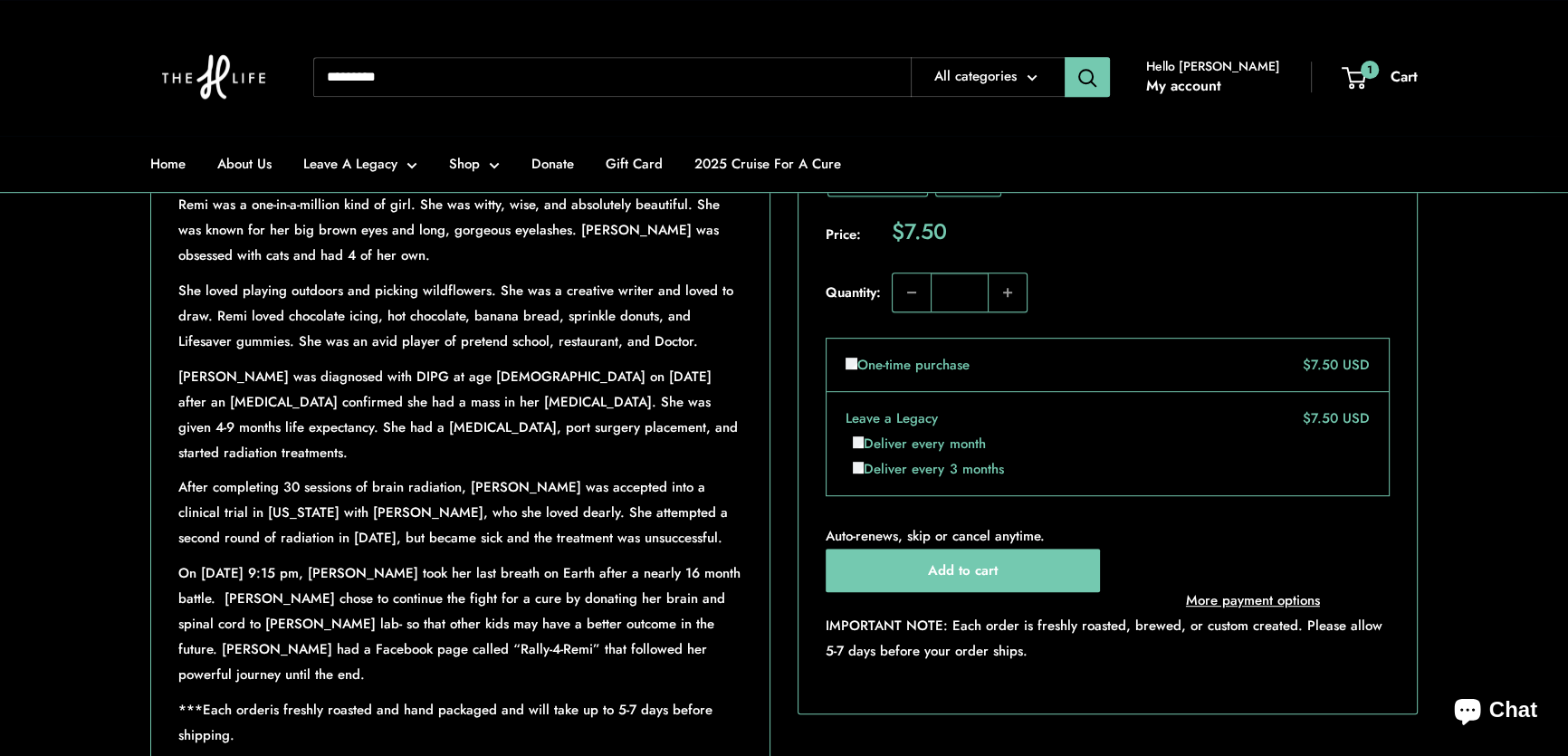
scroll to position [1152, 0]
